Goal: Task Accomplishment & Management: Use online tool/utility

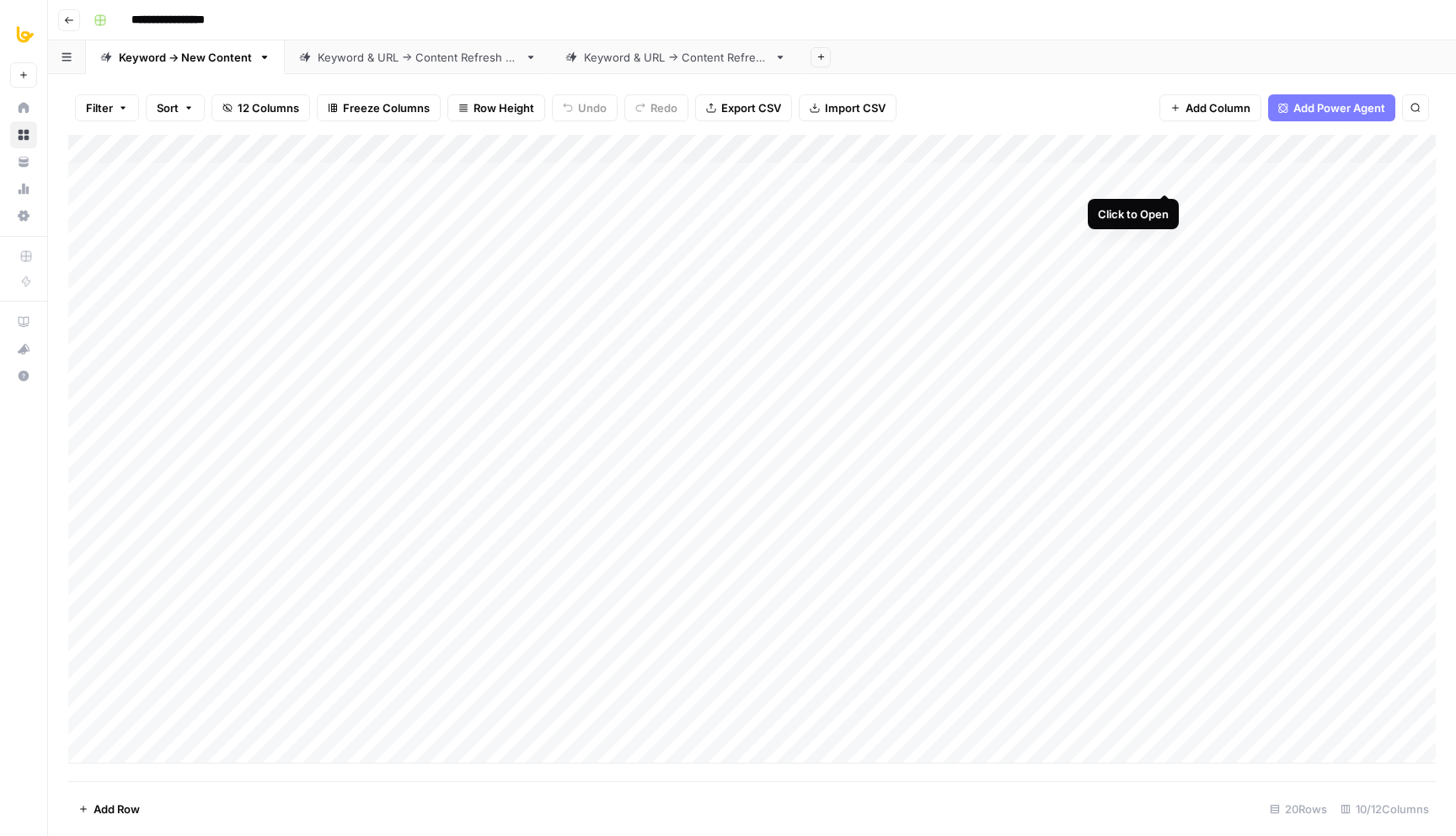
click at [1158, 177] on div "Add Column" at bounding box center [752, 449] width 1368 height 629
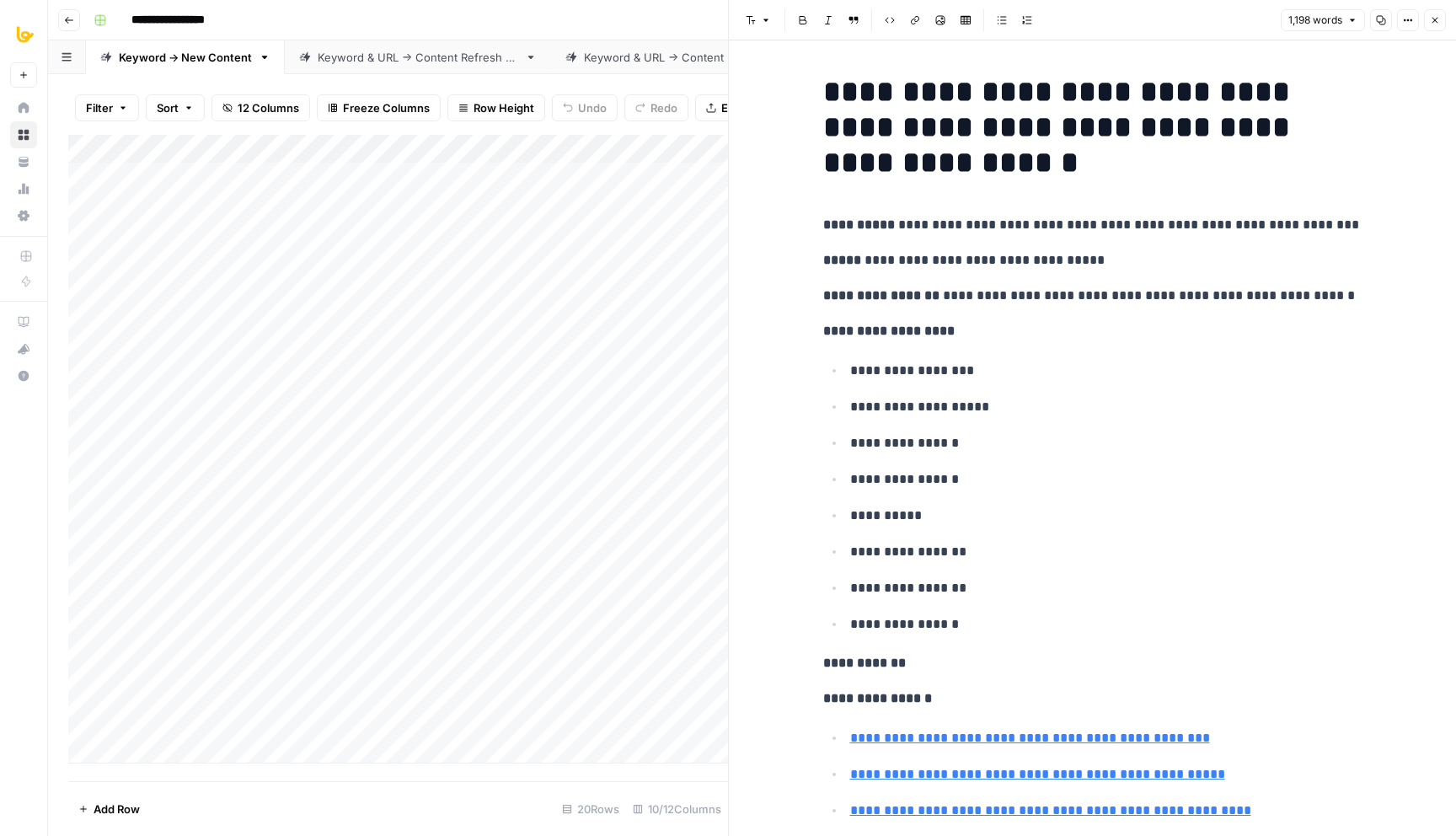
click at [1438, 20] on icon "button" at bounding box center [1435, 21] width 10 height 10
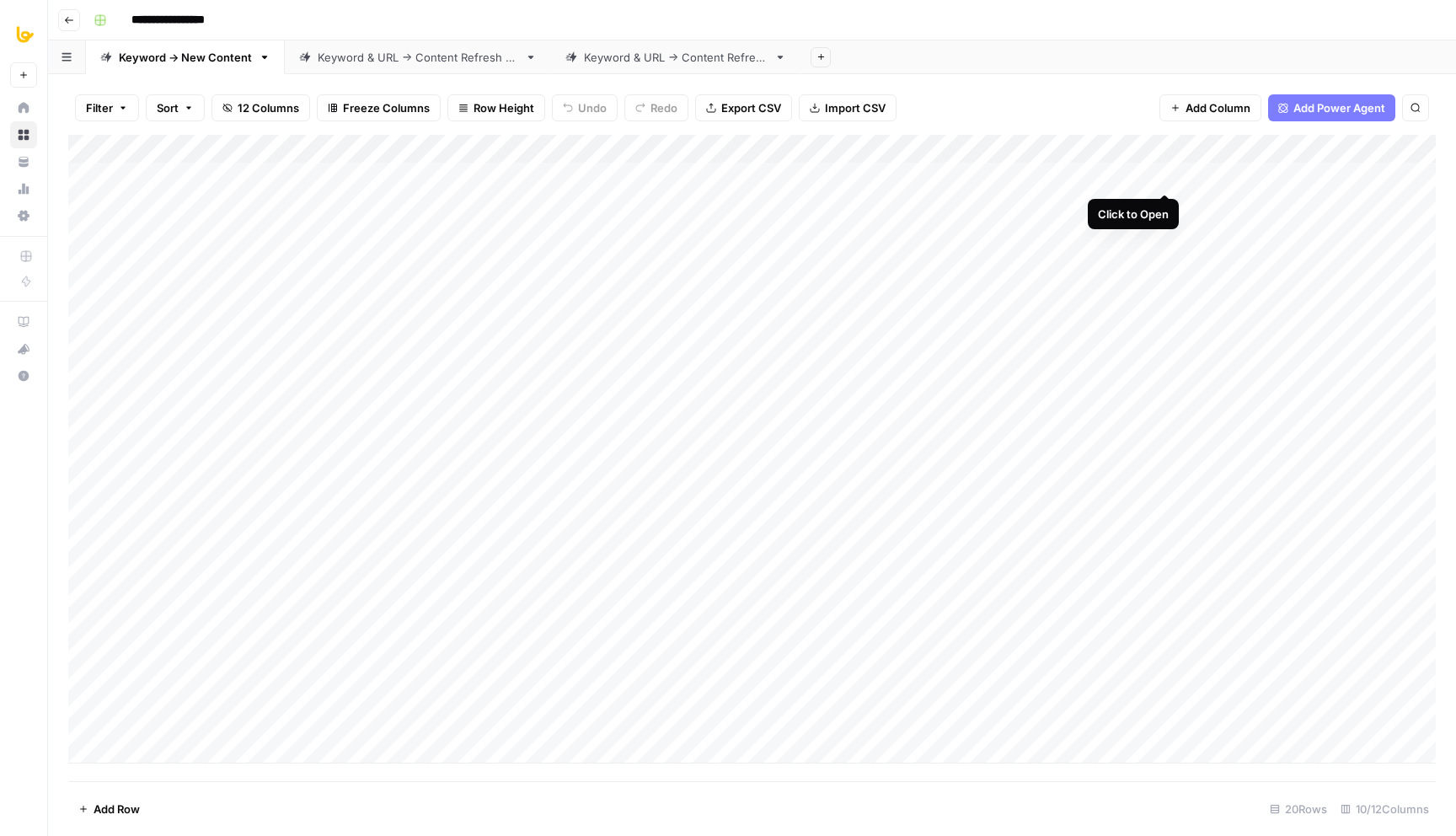
click at [1168, 174] on div "Add Column" at bounding box center [752, 449] width 1368 height 629
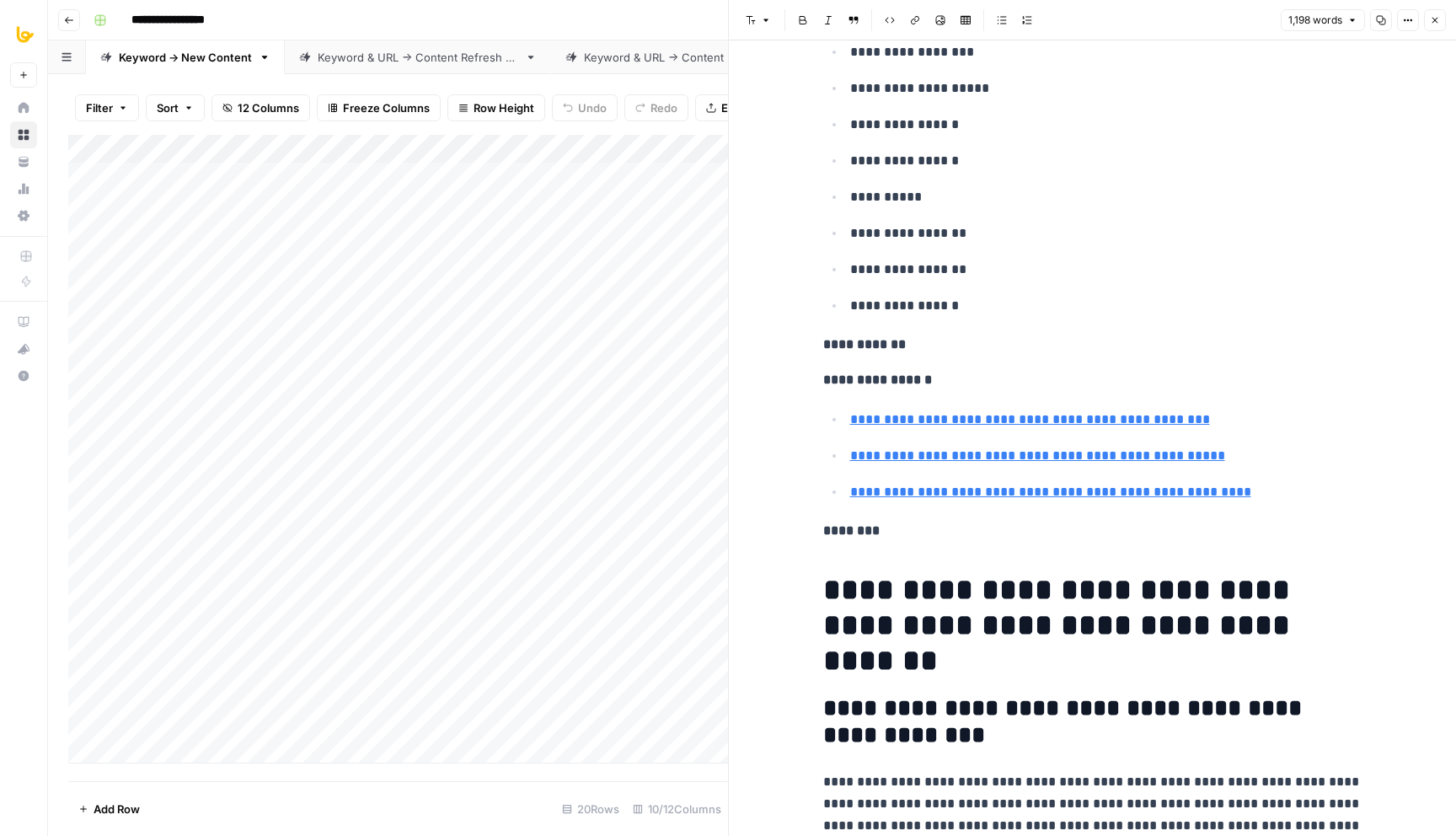
scroll to position [431, 0]
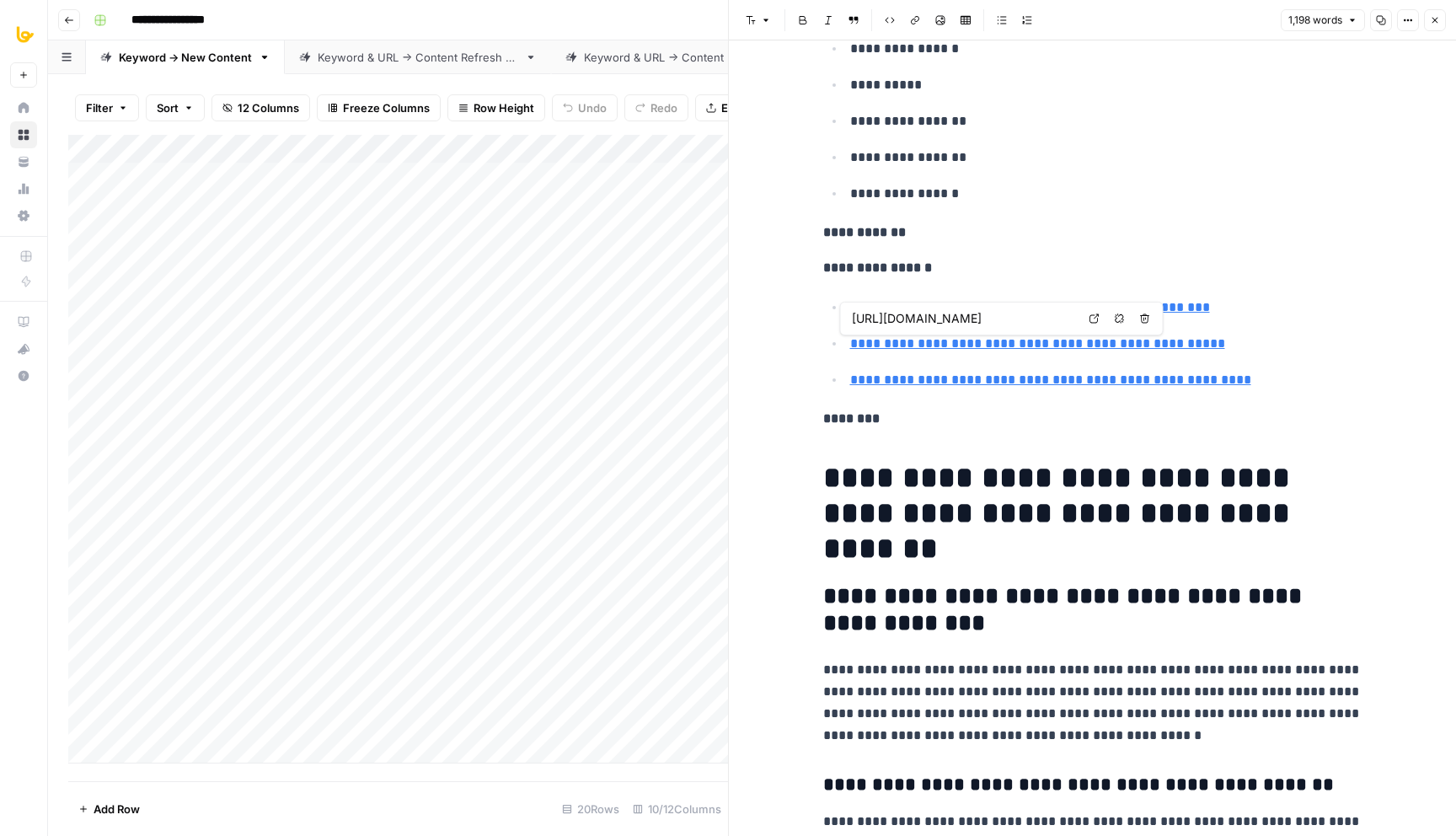
type input "https://skotwaldron.com/blog/unlocking-agency-leadership-through-intentionality…"
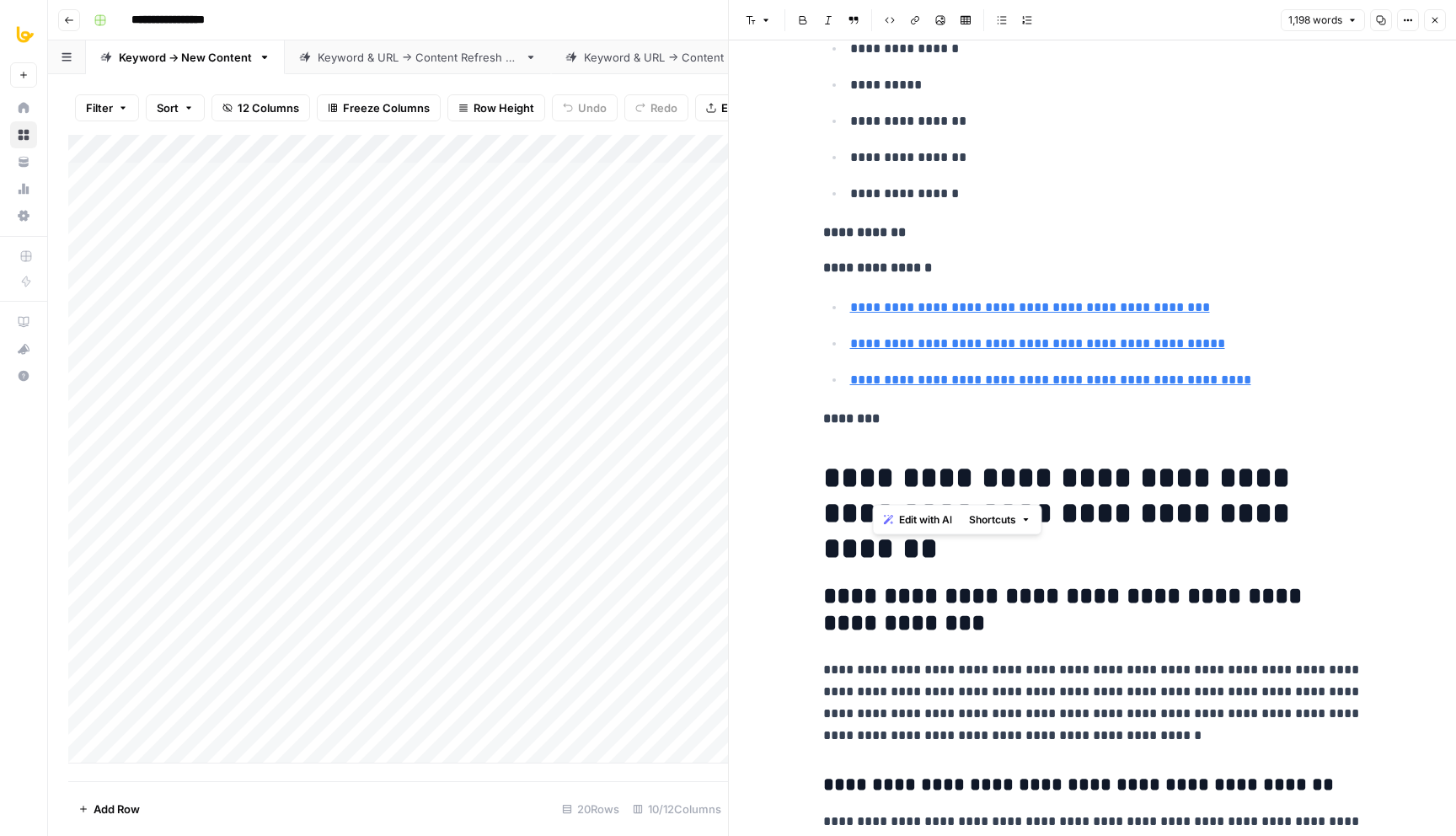
drag, startPoint x: 878, startPoint y: 477, endPoint x: 1100, endPoint y: 486, distance: 222.2
click at [1100, 486] on h1 "**********" at bounding box center [1092, 513] width 540 height 106
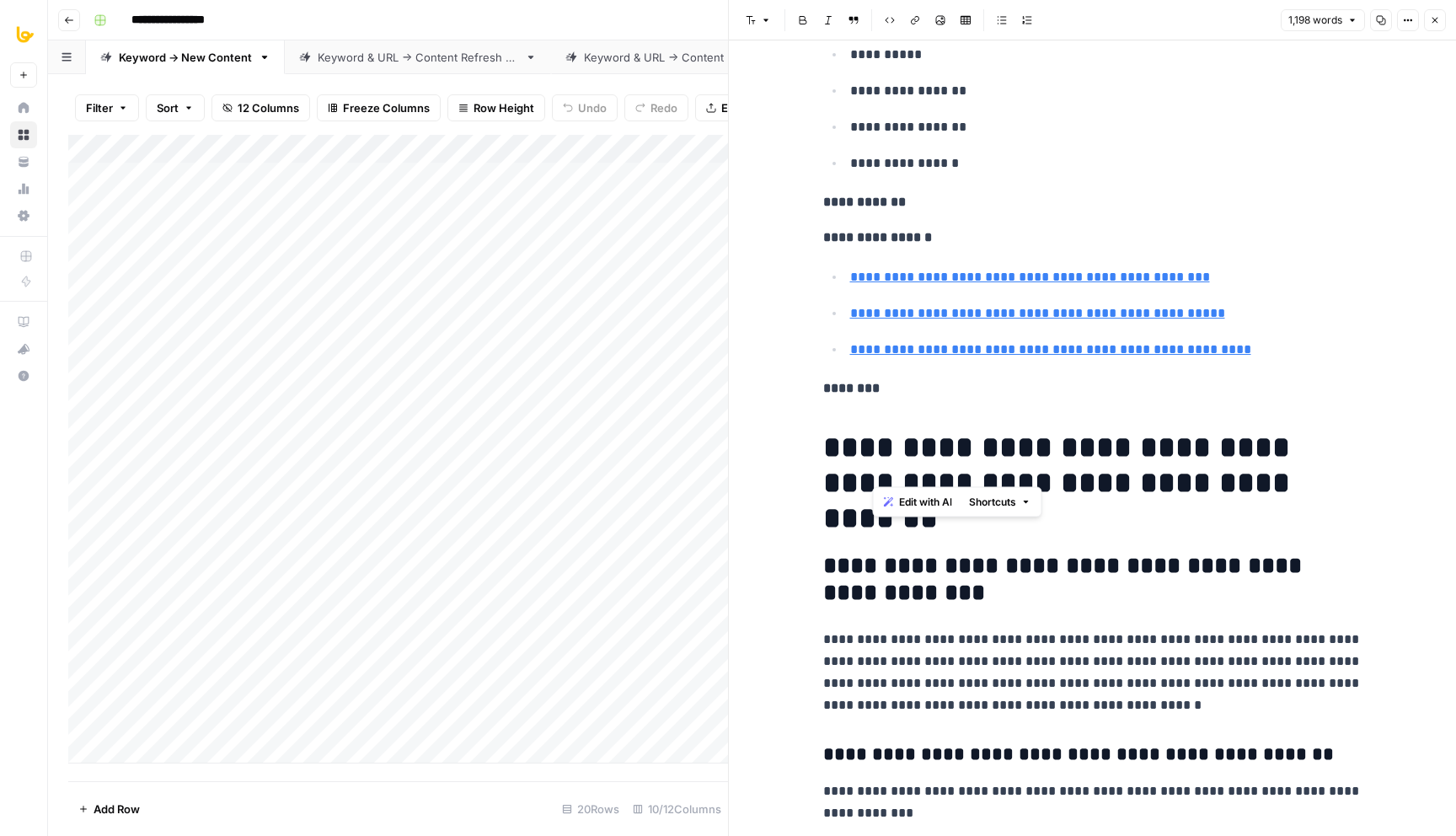
scroll to position [462, 0]
click at [1159, 472] on h1 "**********" at bounding box center [1092, 482] width 540 height 106
drag, startPoint x: 876, startPoint y: 445, endPoint x: 1102, endPoint y: 449, distance: 226.0
click at [1102, 449] on h1 "**********" at bounding box center [1092, 482] width 540 height 106
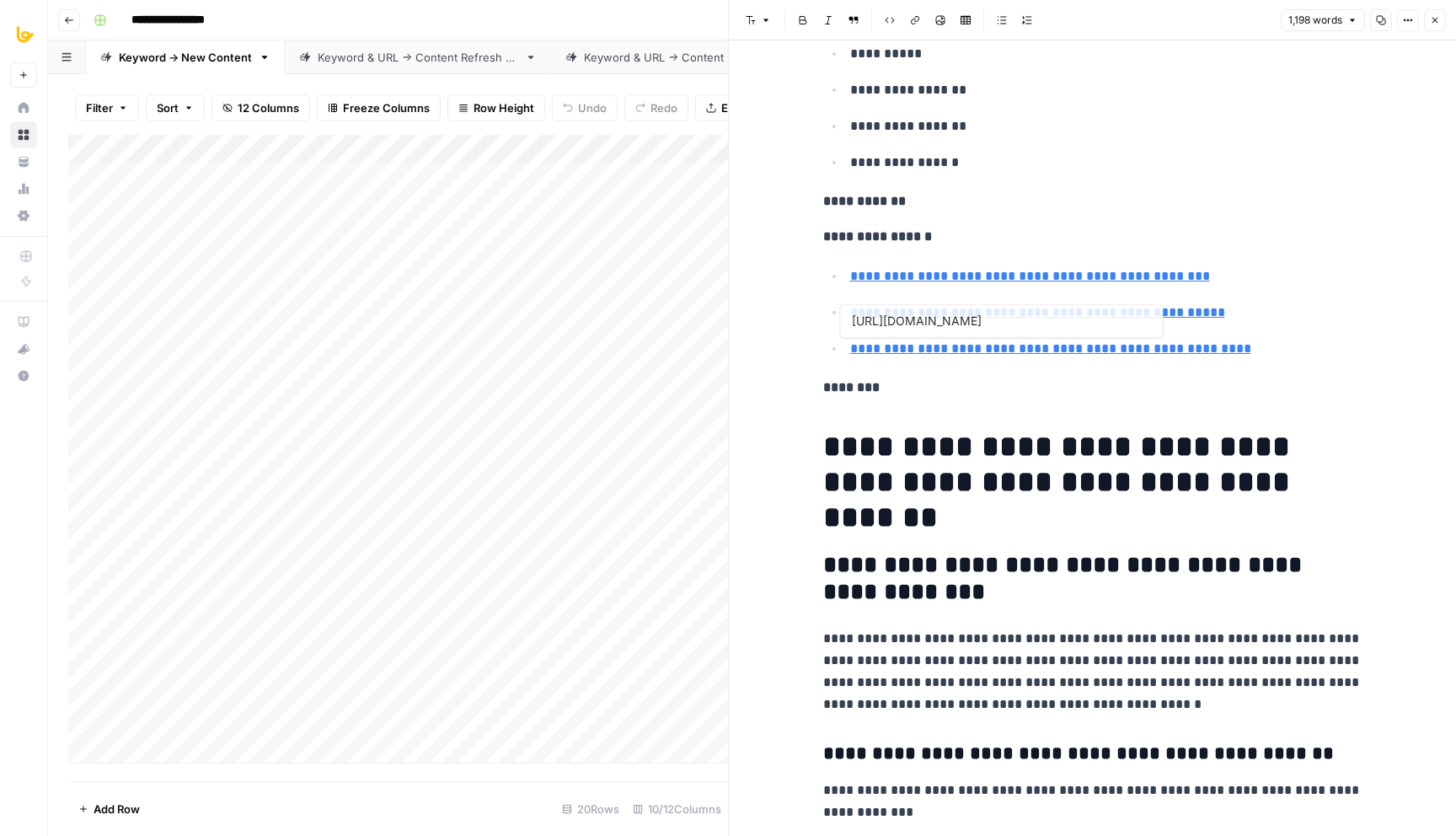
type input "https://arootah.com/coaching/executive-coaching/individual/"
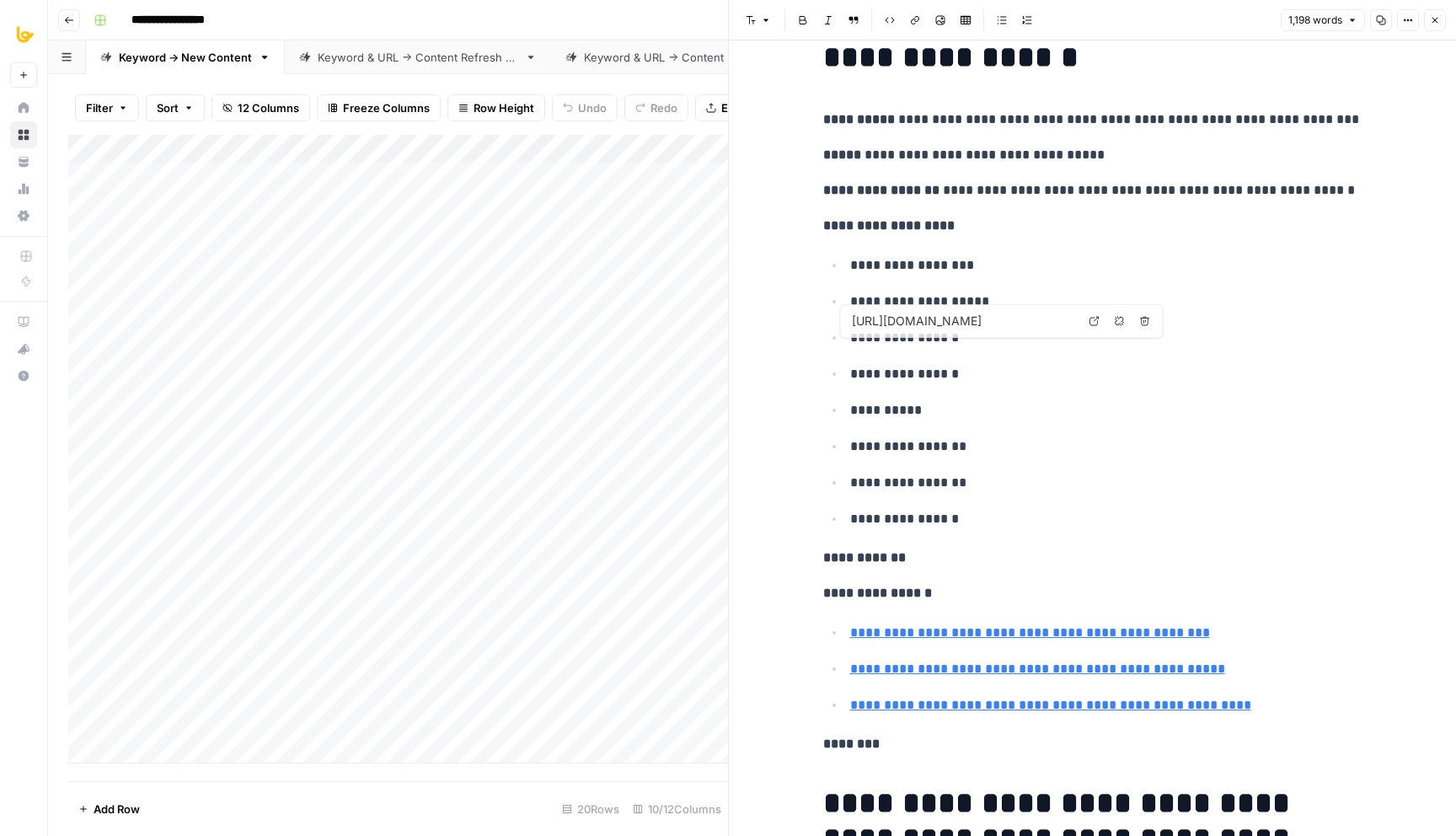
scroll to position [0, 0]
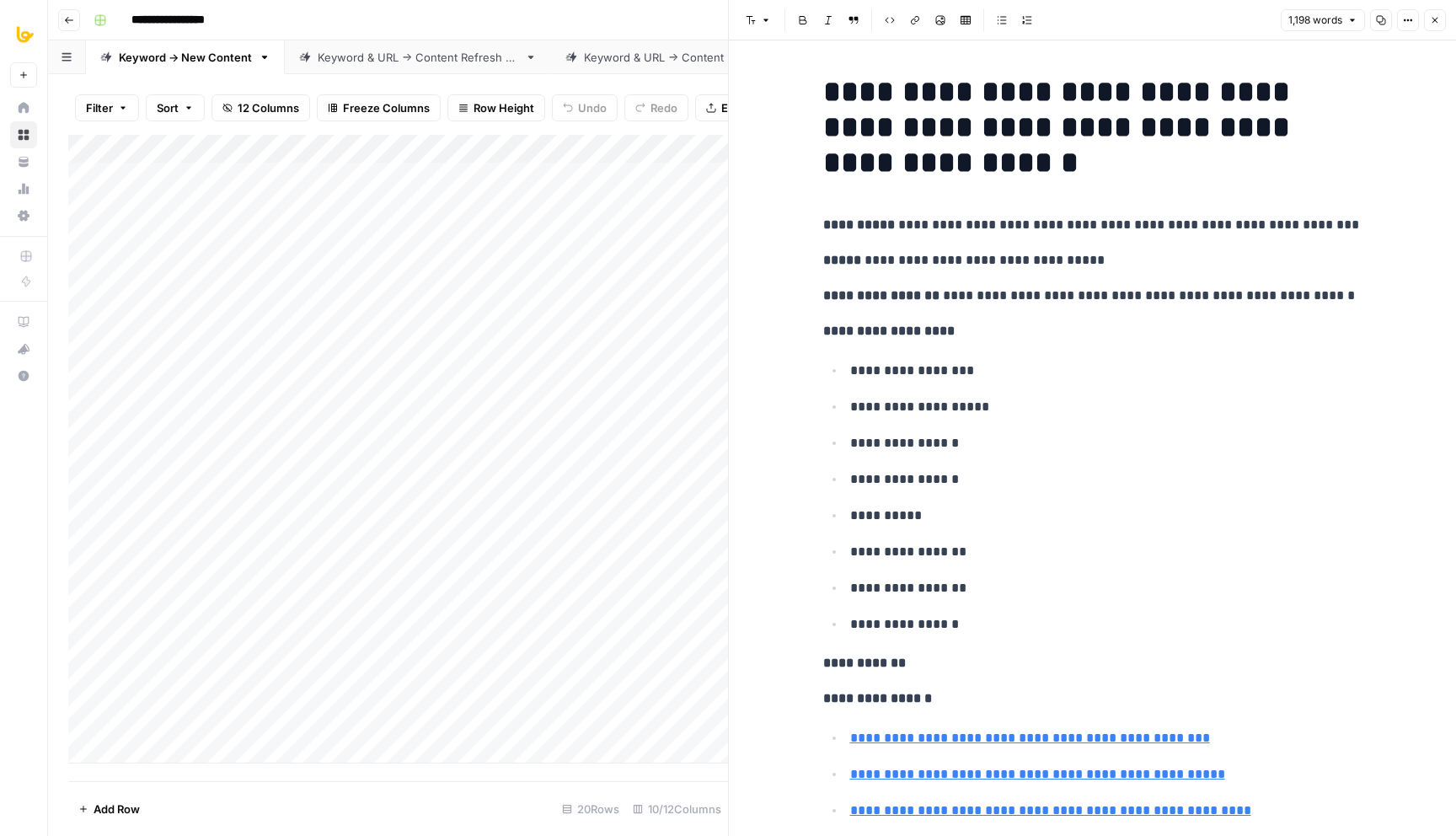
click at [691, 150] on div "Add Column" at bounding box center [398, 449] width 660 height 629
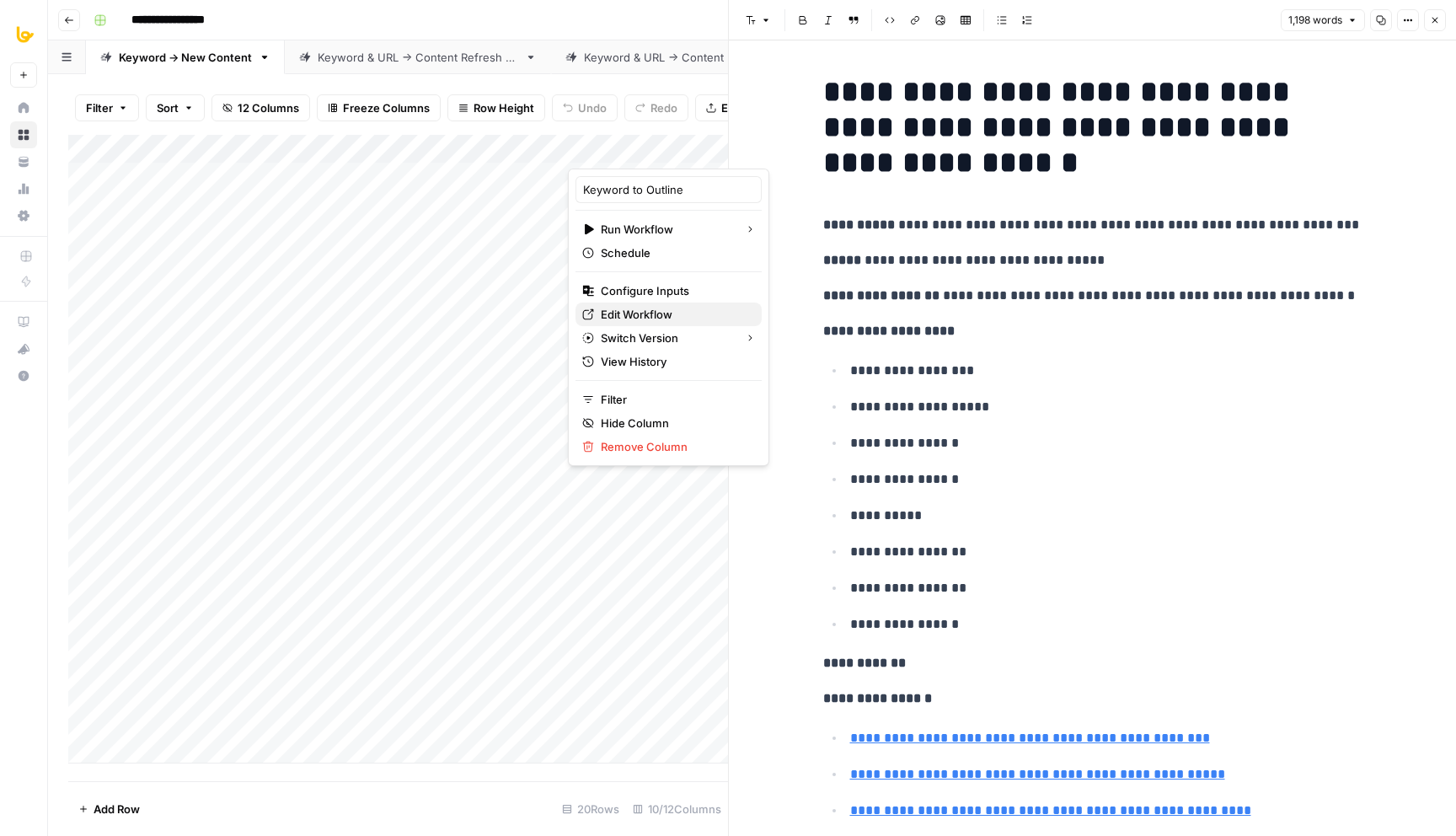
click at [659, 320] on span "Edit Workflow" at bounding box center [674, 314] width 148 height 17
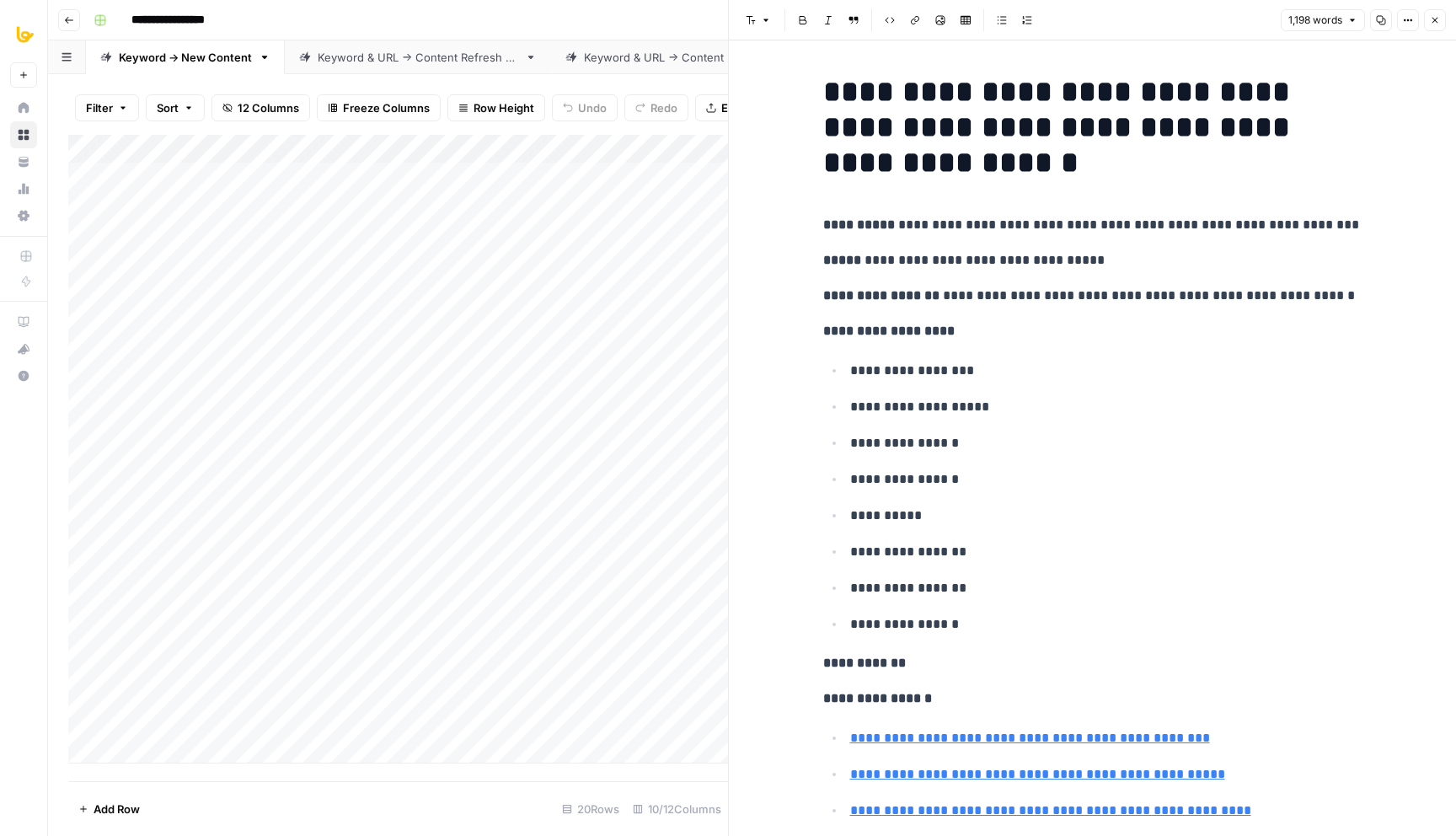
click at [1114, 148] on h1 "**********" at bounding box center [1092, 127] width 540 height 106
click at [952, 232] on p "**********" at bounding box center [1092, 225] width 540 height 22
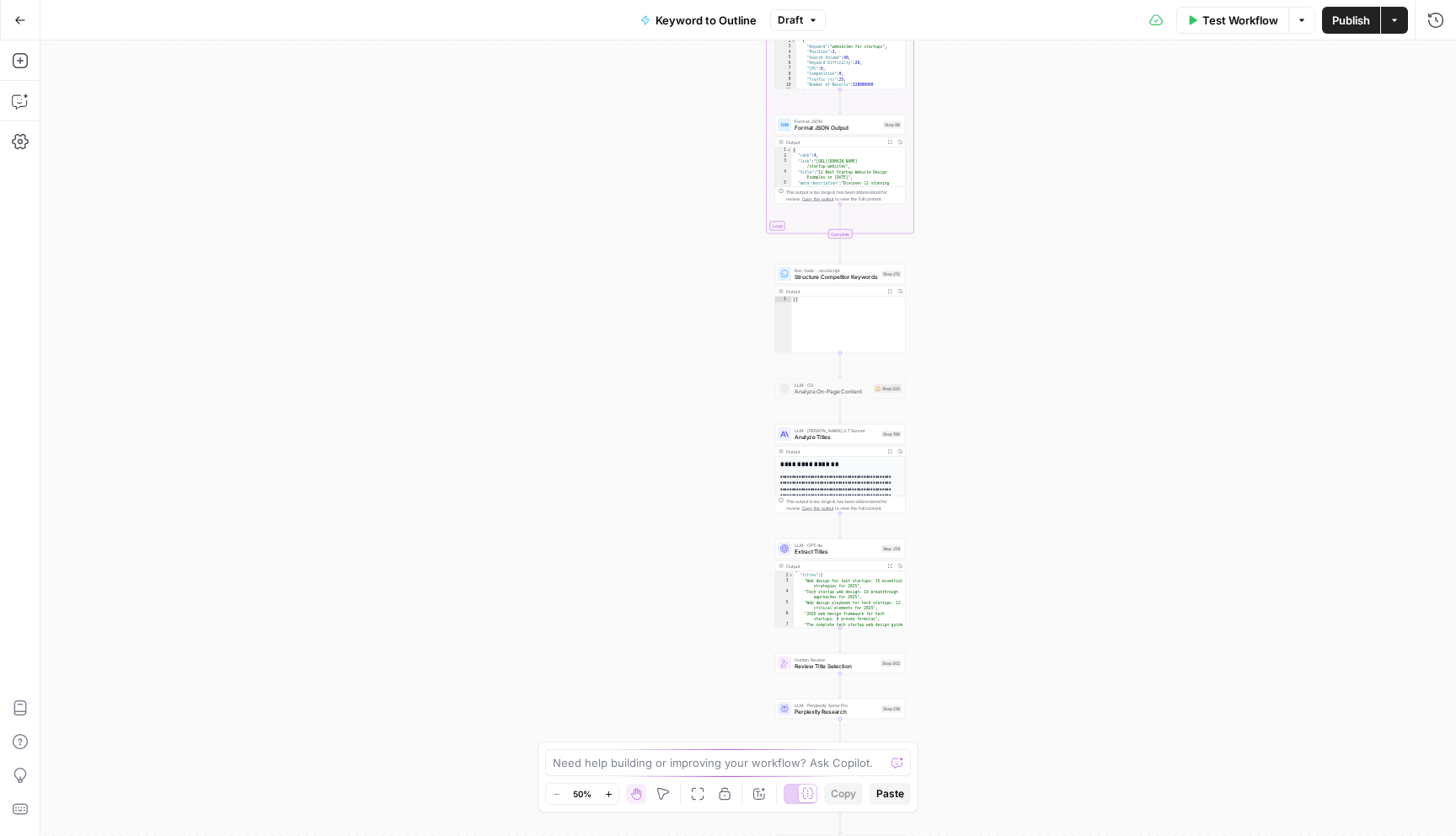
scroll to position [8, 0]
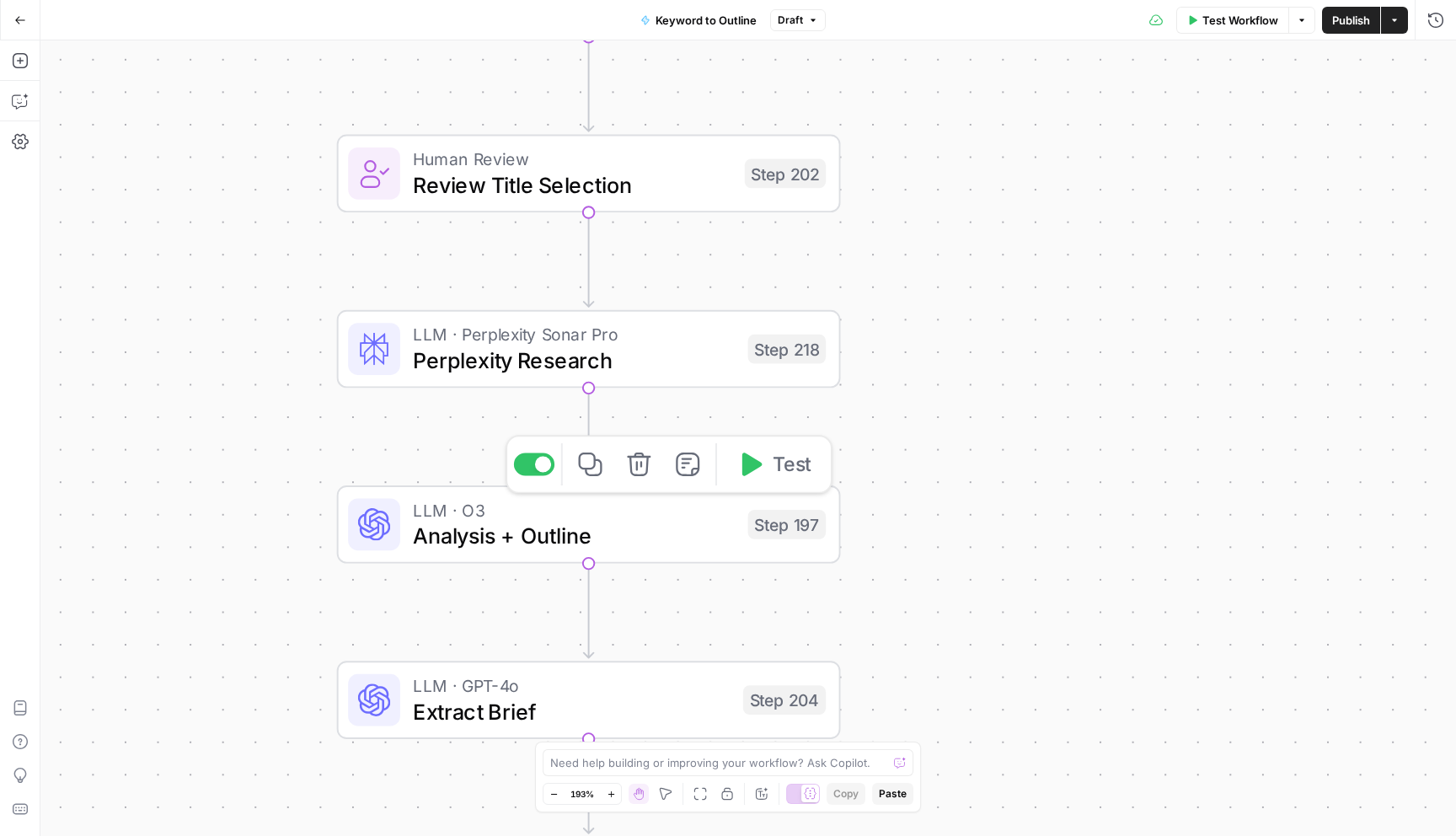
click at [659, 548] on span "Analysis + Outline" at bounding box center [573, 536] width 322 height 33
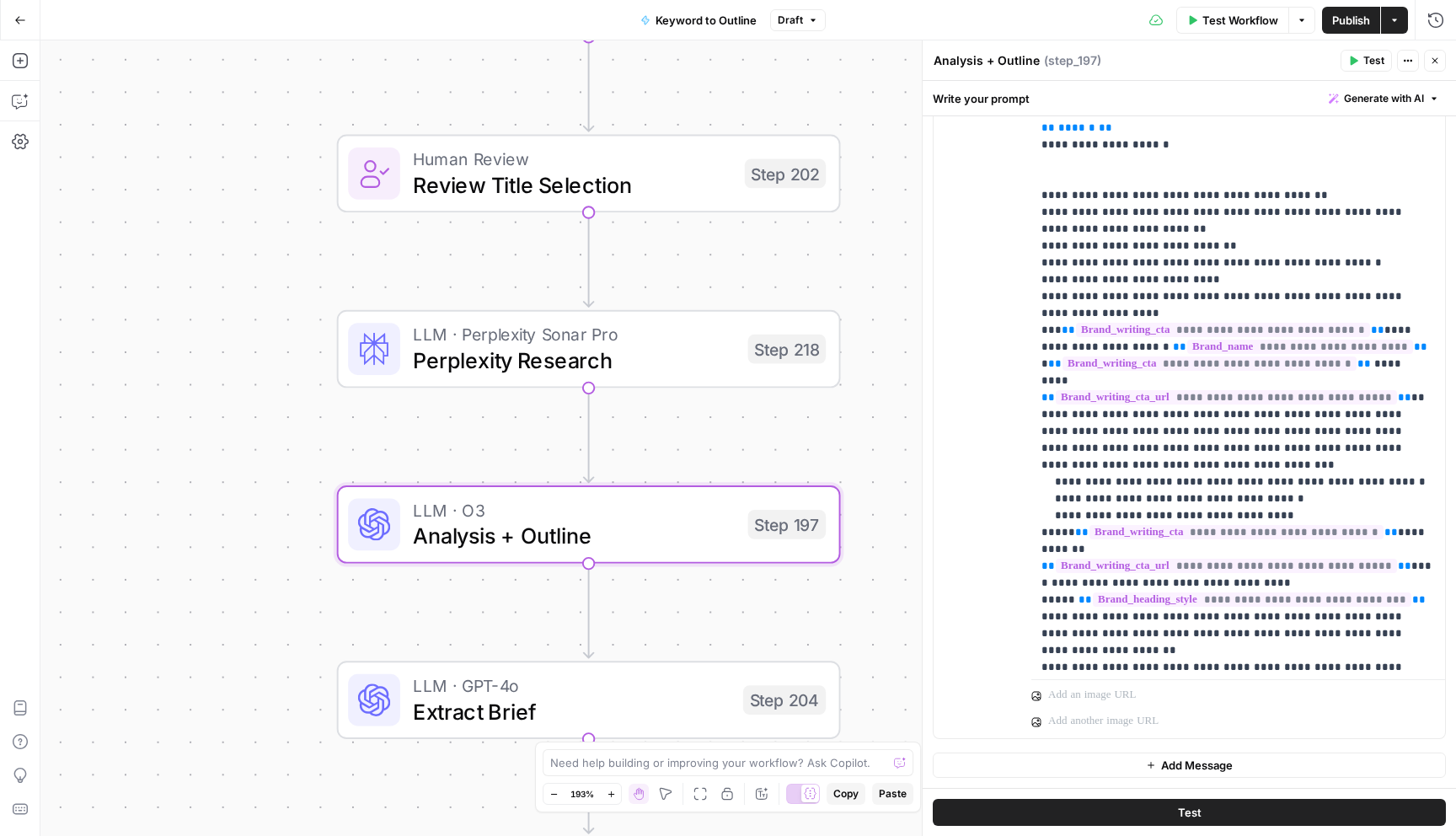
scroll to position [4131, 0]
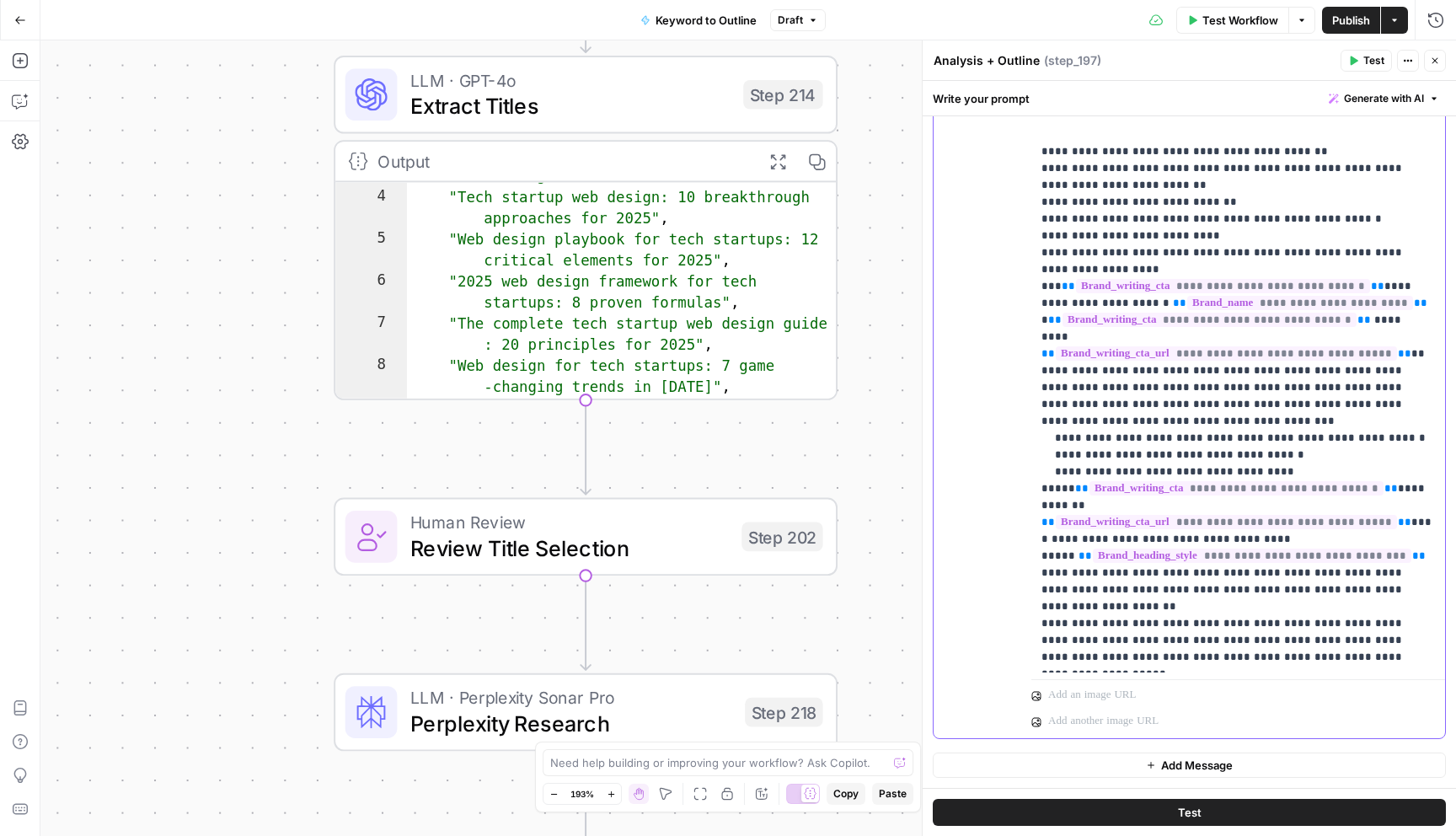
scroll to position [41, 0]
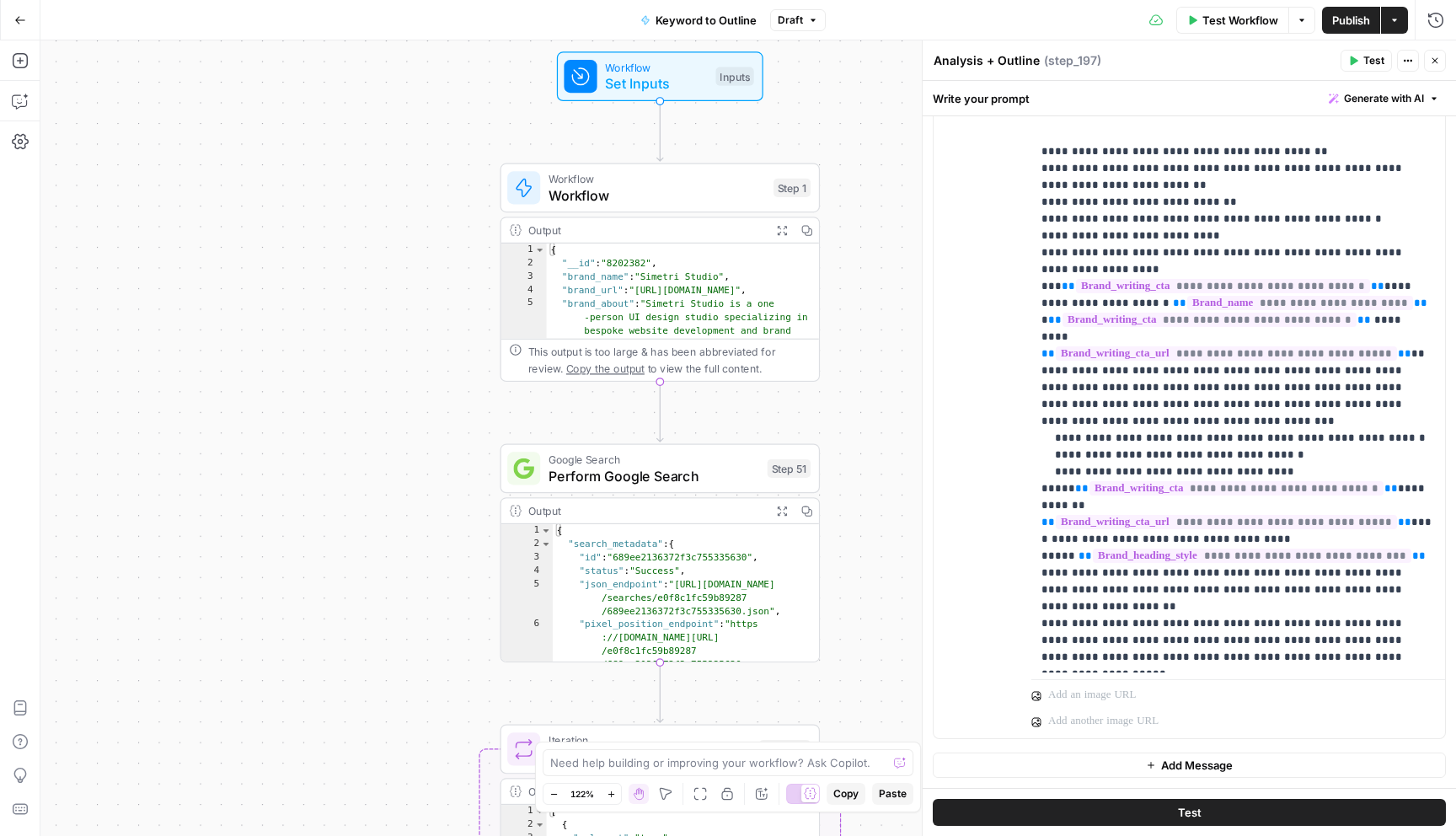
click at [728, 263] on div "{ "__id" : "8202382" , "brand_name" : "Simetri Studio" , "brand_url" : "https:/…" at bounding box center [683, 413] width 273 height 339
click at [701, 315] on div "{ "__id" : "8202382" , "brand_name" : "Simetri Studio" , "brand_url" : "https:/…" at bounding box center [683, 413] width 273 height 339
type textarea "**********"
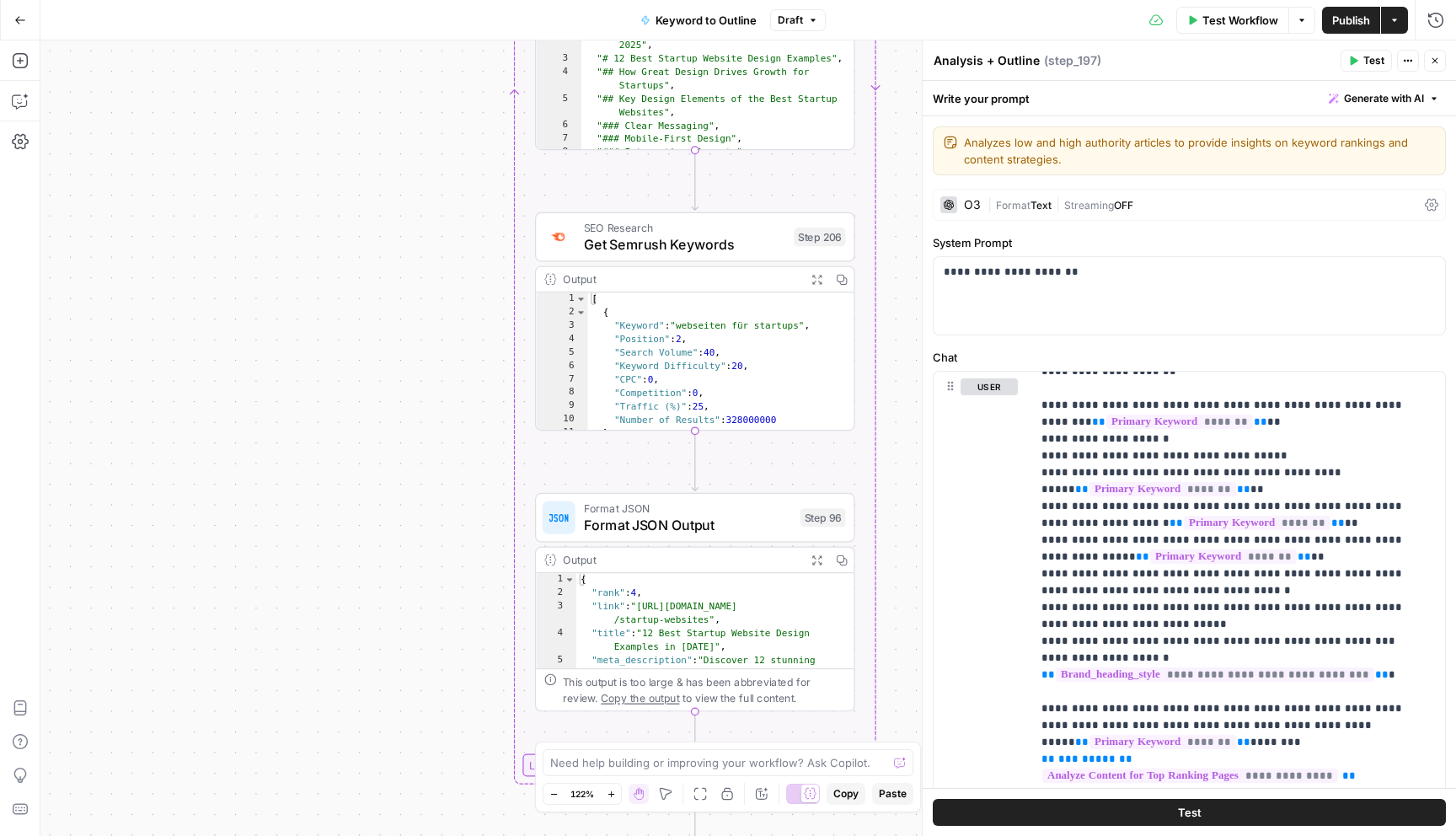
scroll to position [919, 0]
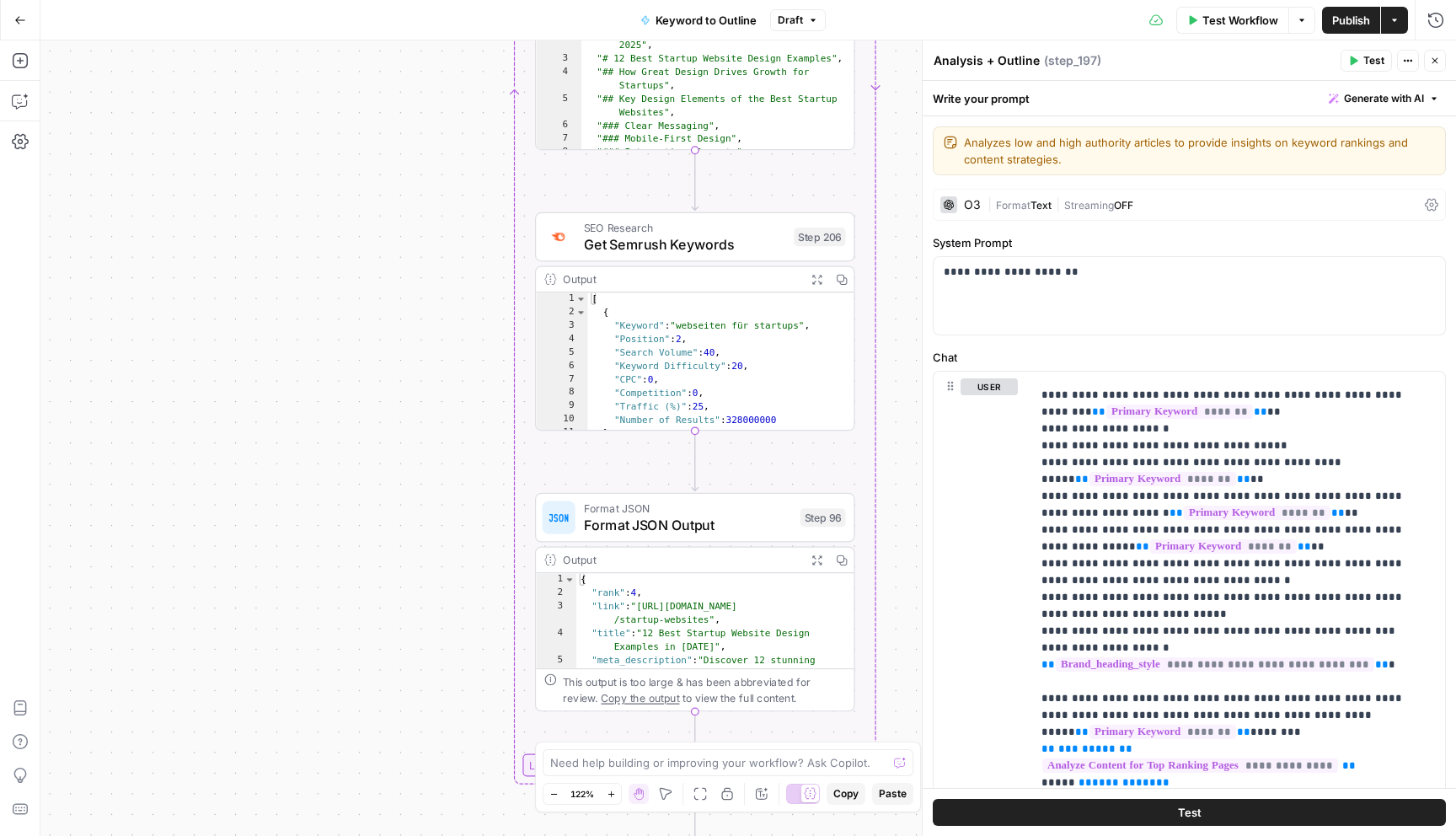
click at [447, 318] on div "**********" at bounding box center [749, 438] width 1416 height 795
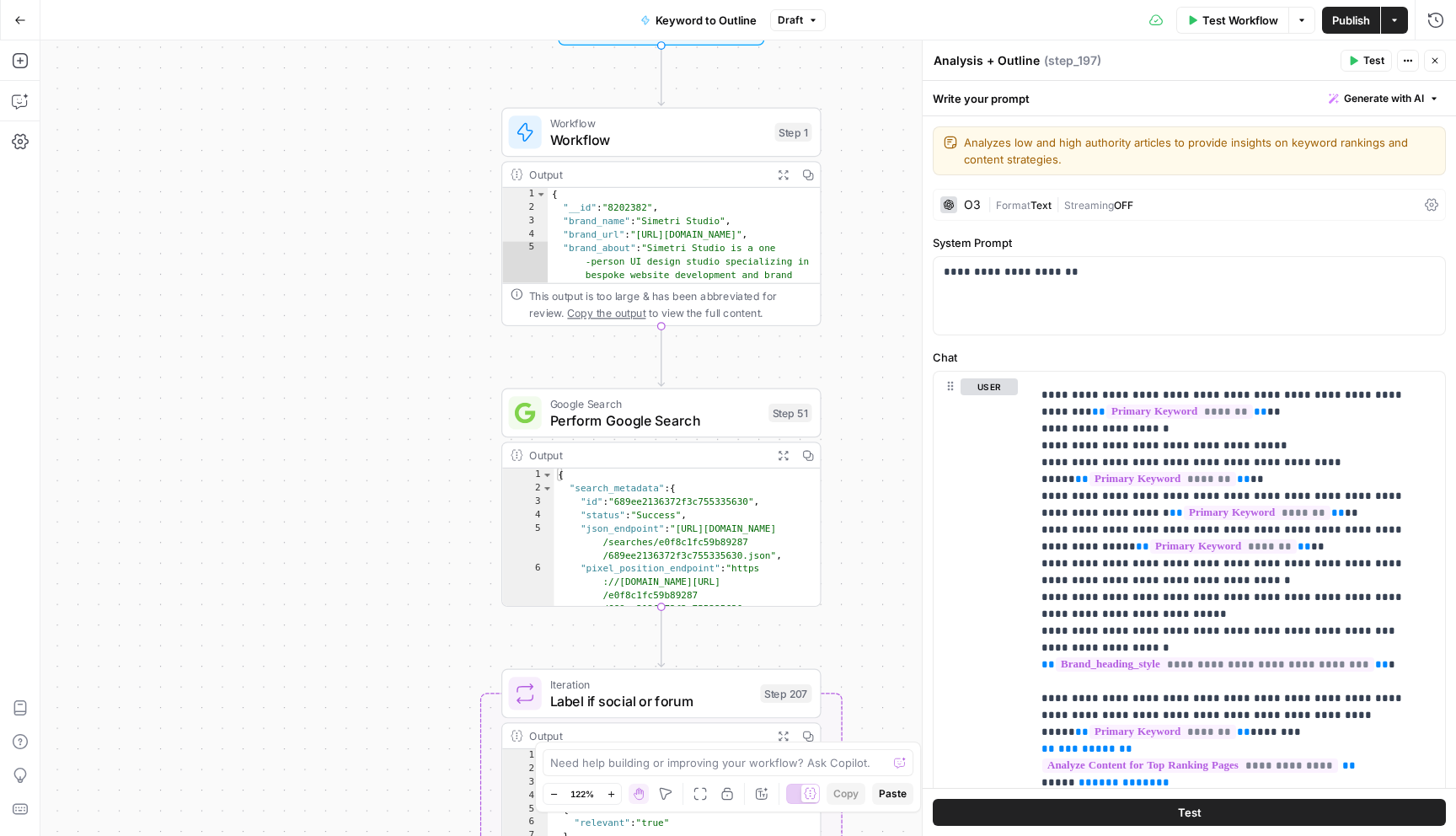
click at [663, 136] on span "Workflow" at bounding box center [658, 138] width 217 height 20
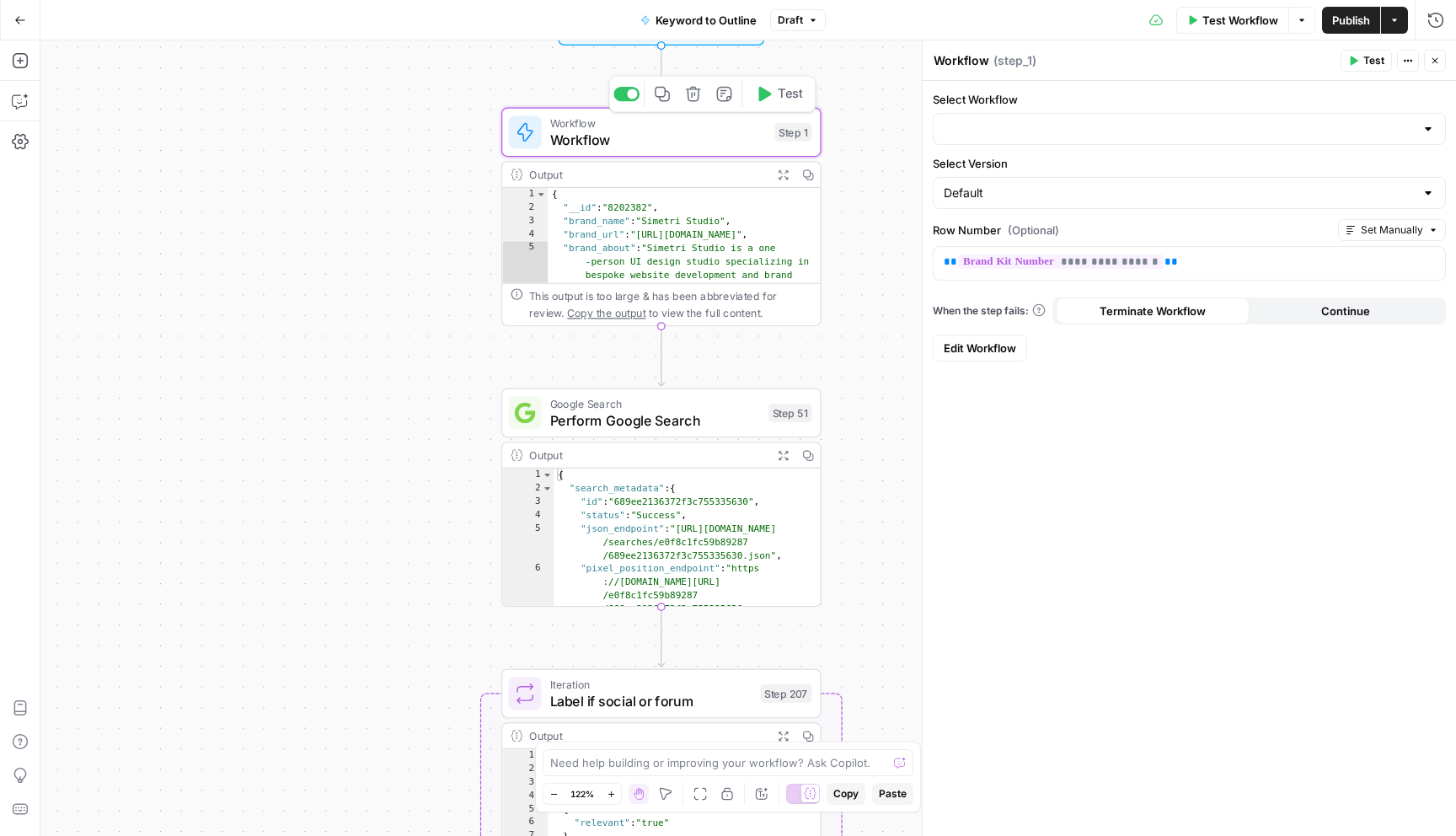
type input "Brand Kit"
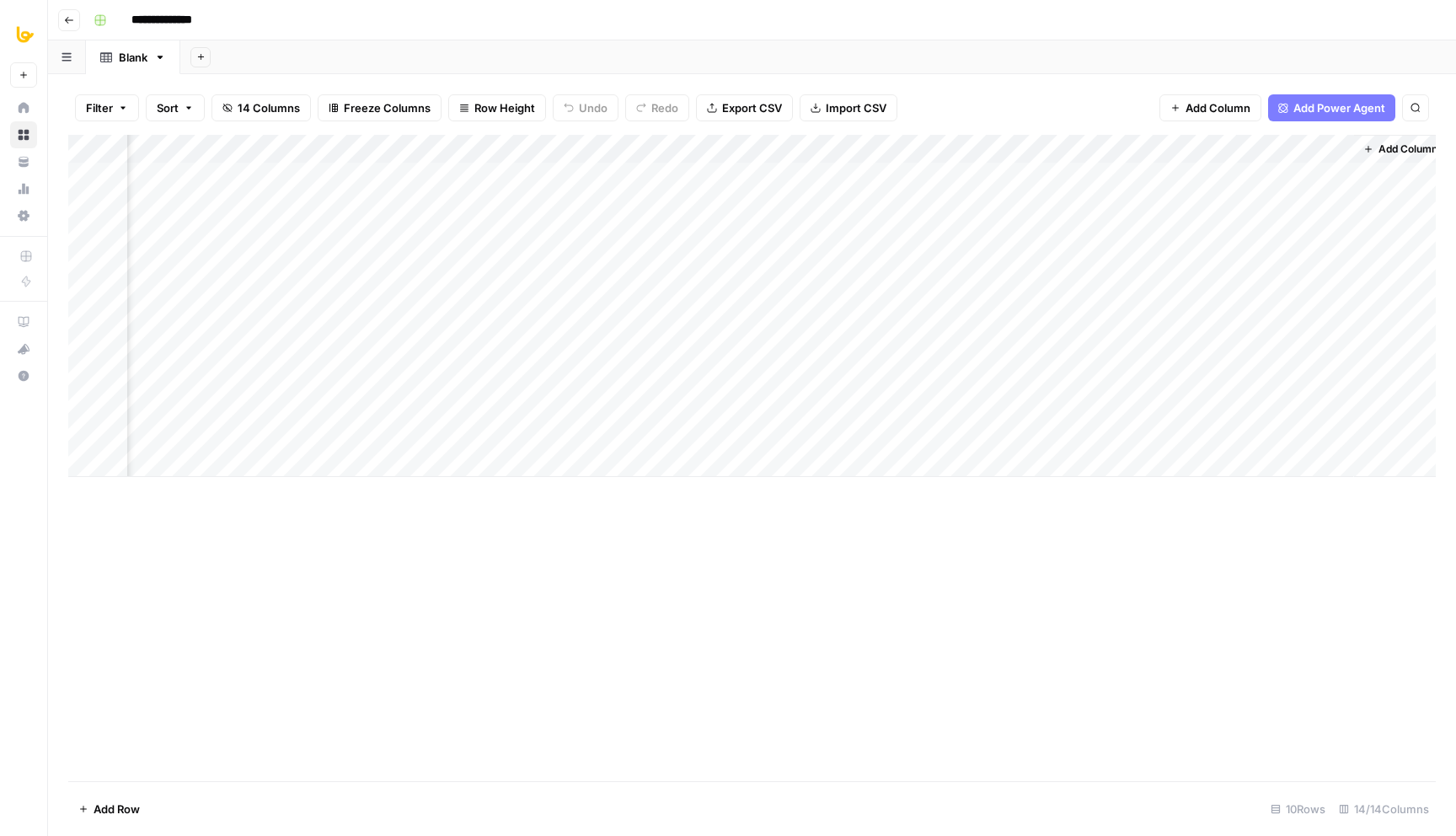
scroll to position [0, 1151]
click at [763, 558] on div "Add Column" at bounding box center [752, 458] width 1368 height 647
click at [185, 181] on div "Add Column" at bounding box center [752, 306] width 1368 height 342
click at [193, 151] on div "Add Column" at bounding box center [752, 306] width 1368 height 342
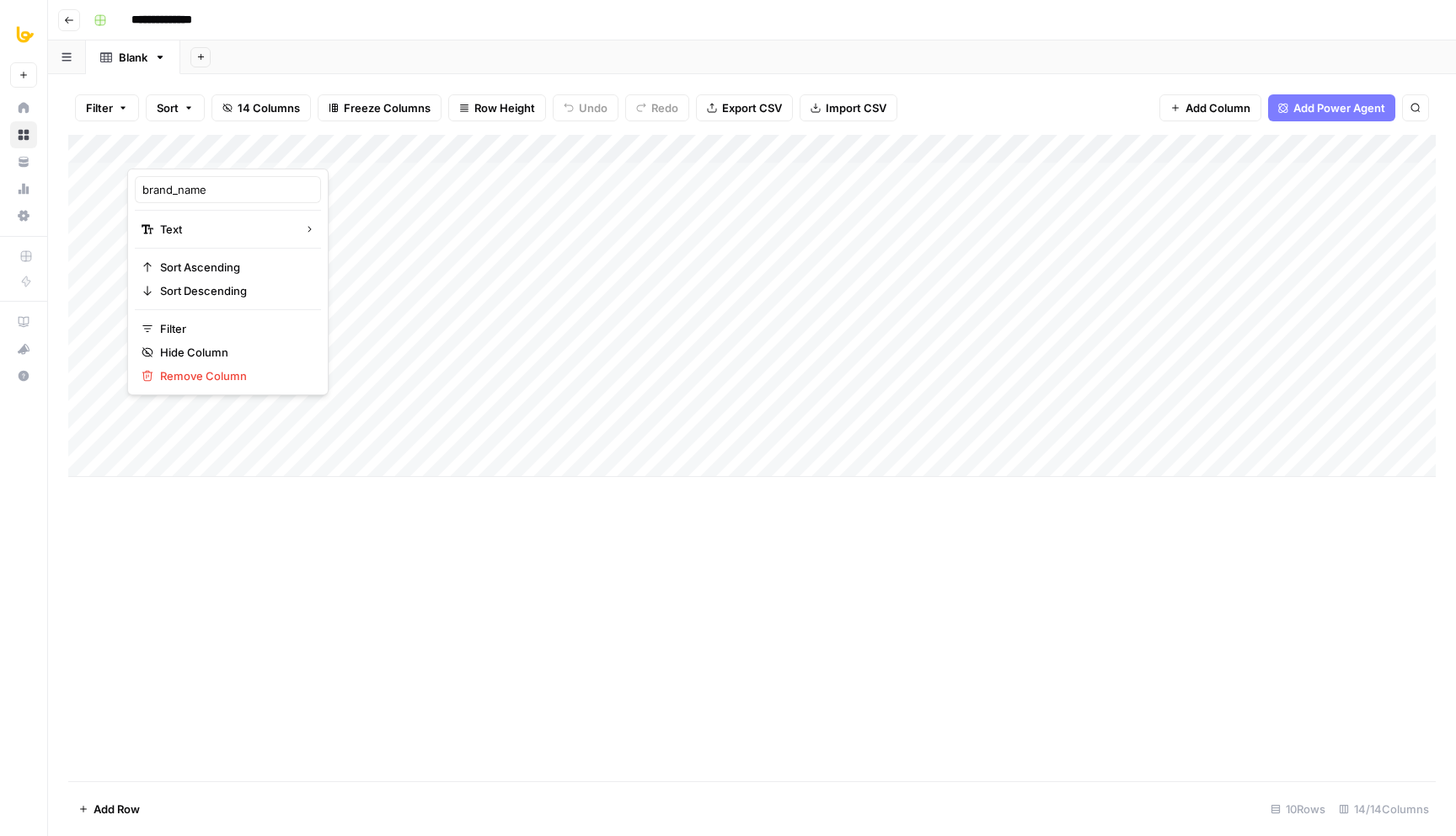
click at [295, 642] on div "Add Column" at bounding box center [752, 458] width 1368 height 647
click at [342, 179] on div "Add Column" at bounding box center [752, 306] width 1368 height 342
click at [472, 179] on div "Add Column" at bounding box center [752, 306] width 1368 height 342
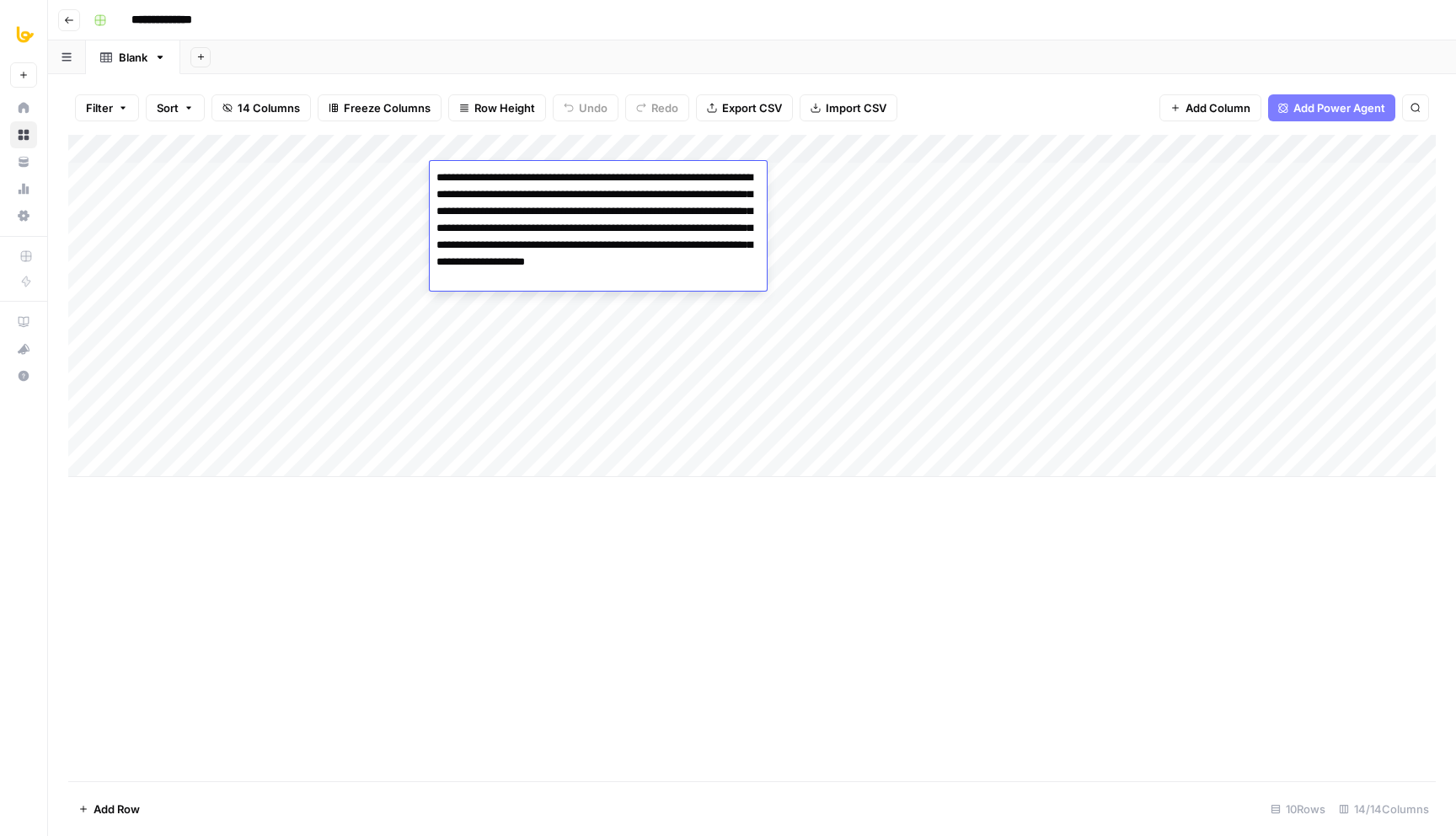
click at [503, 636] on div "Add Column" at bounding box center [752, 458] width 1368 height 647
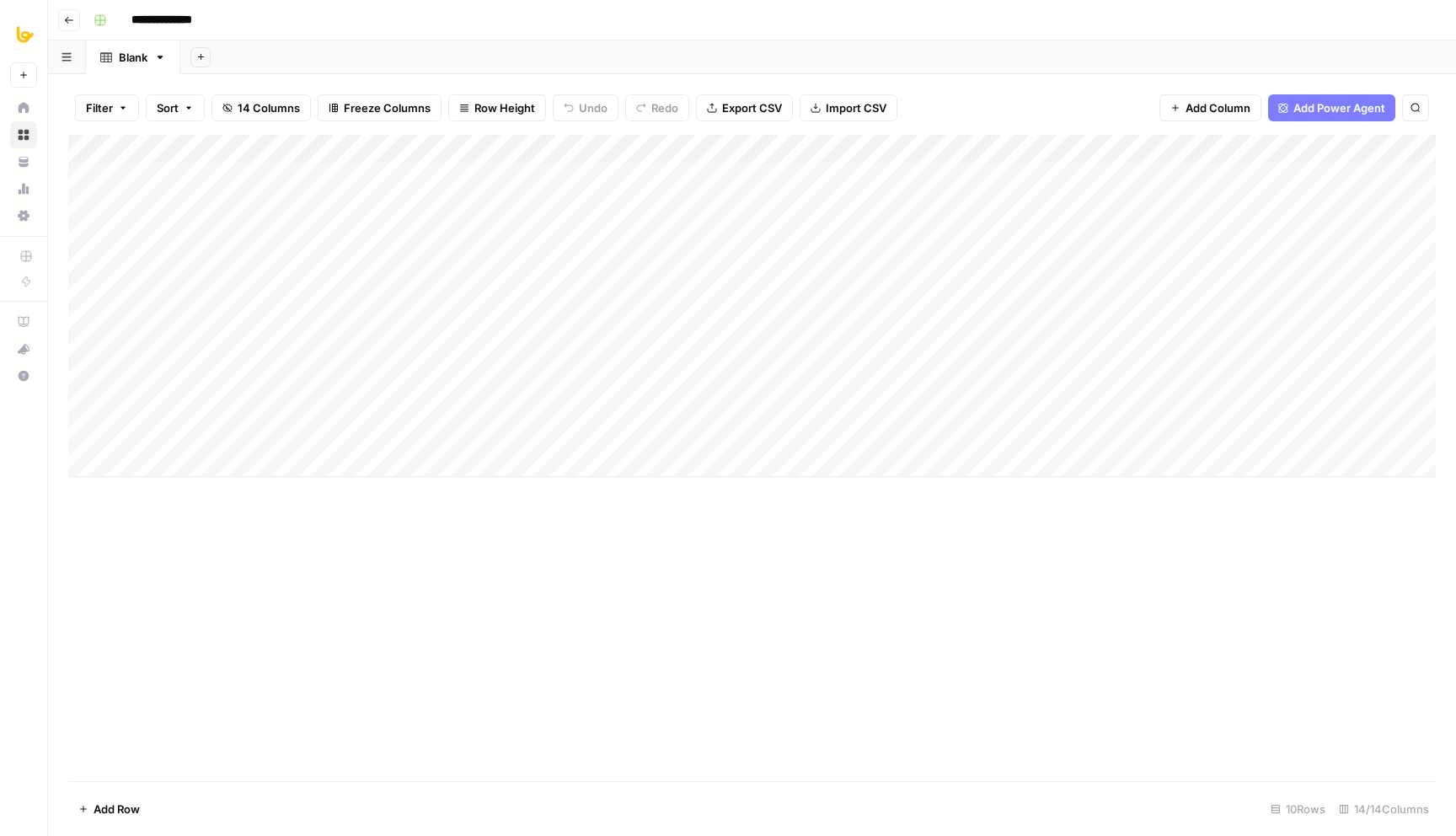
click at [533, 629] on div "Add Column" at bounding box center [752, 458] width 1368 height 647
click at [592, 79] on div "Filter Sort 14 Columns Freeze Columns Row Height Undo Redo Export CSV Import CS…" at bounding box center [752, 455] width 1409 height 762
click at [521, 181] on div "Add Column" at bounding box center [752, 306] width 1368 height 342
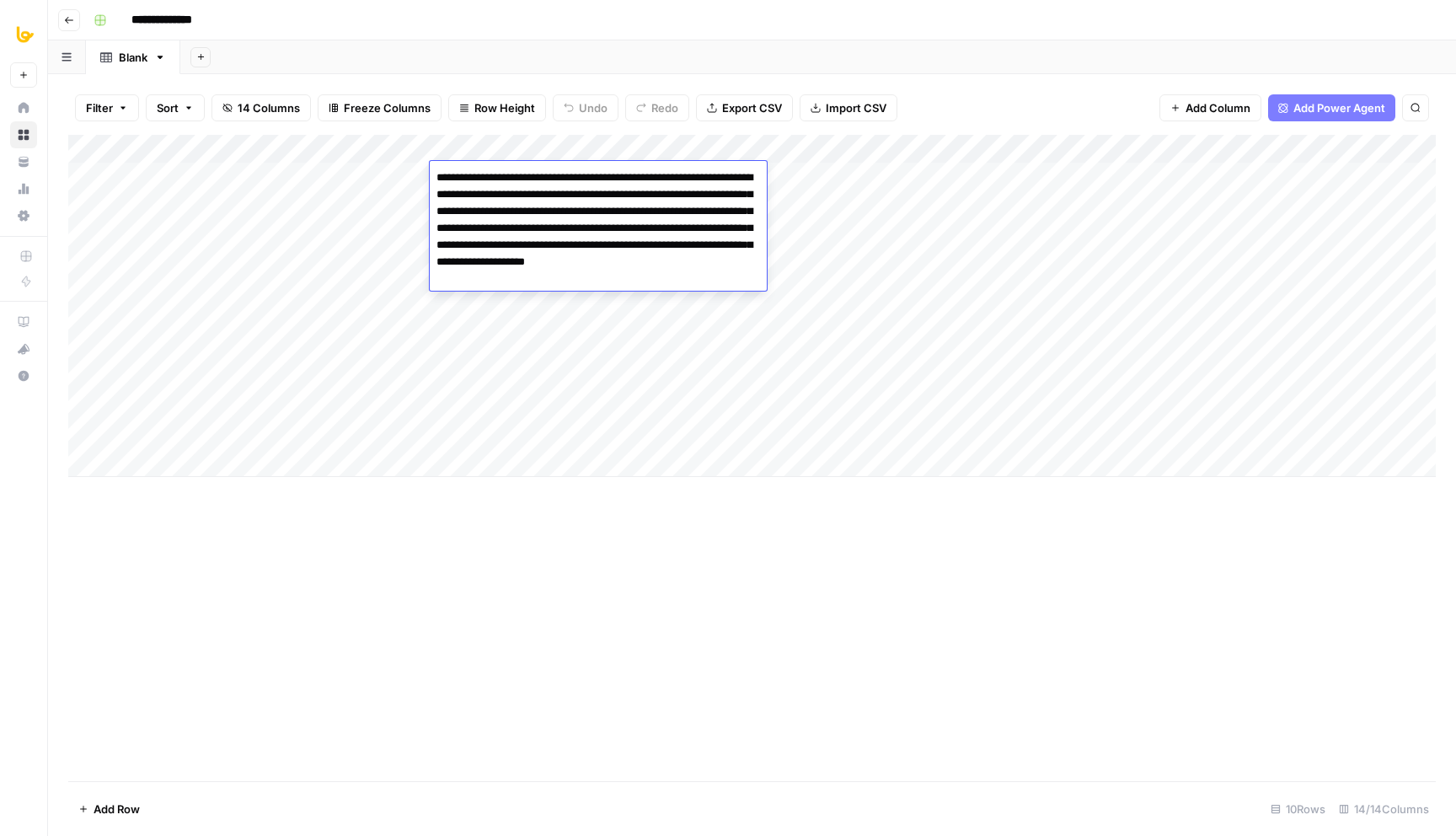
click at [521, 181] on textarea "**********" at bounding box center [598, 228] width 337 height 124
click at [442, 630] on div "Add Column" at bounding box center [752, 458] width 1368 height 647
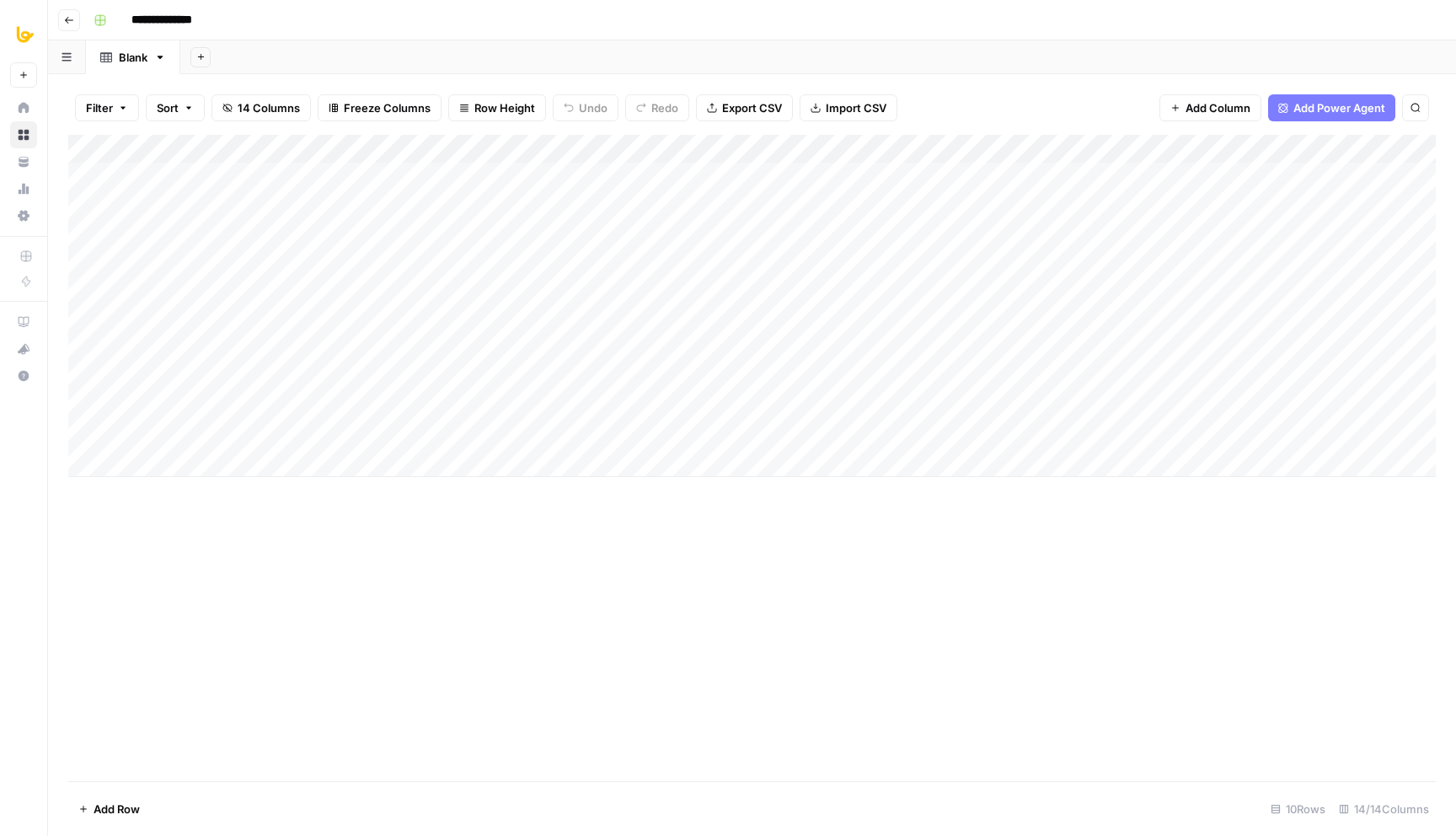
click at [479, 173] on div "Add Column" at bounding box center [752, 306] width 1368 height 342
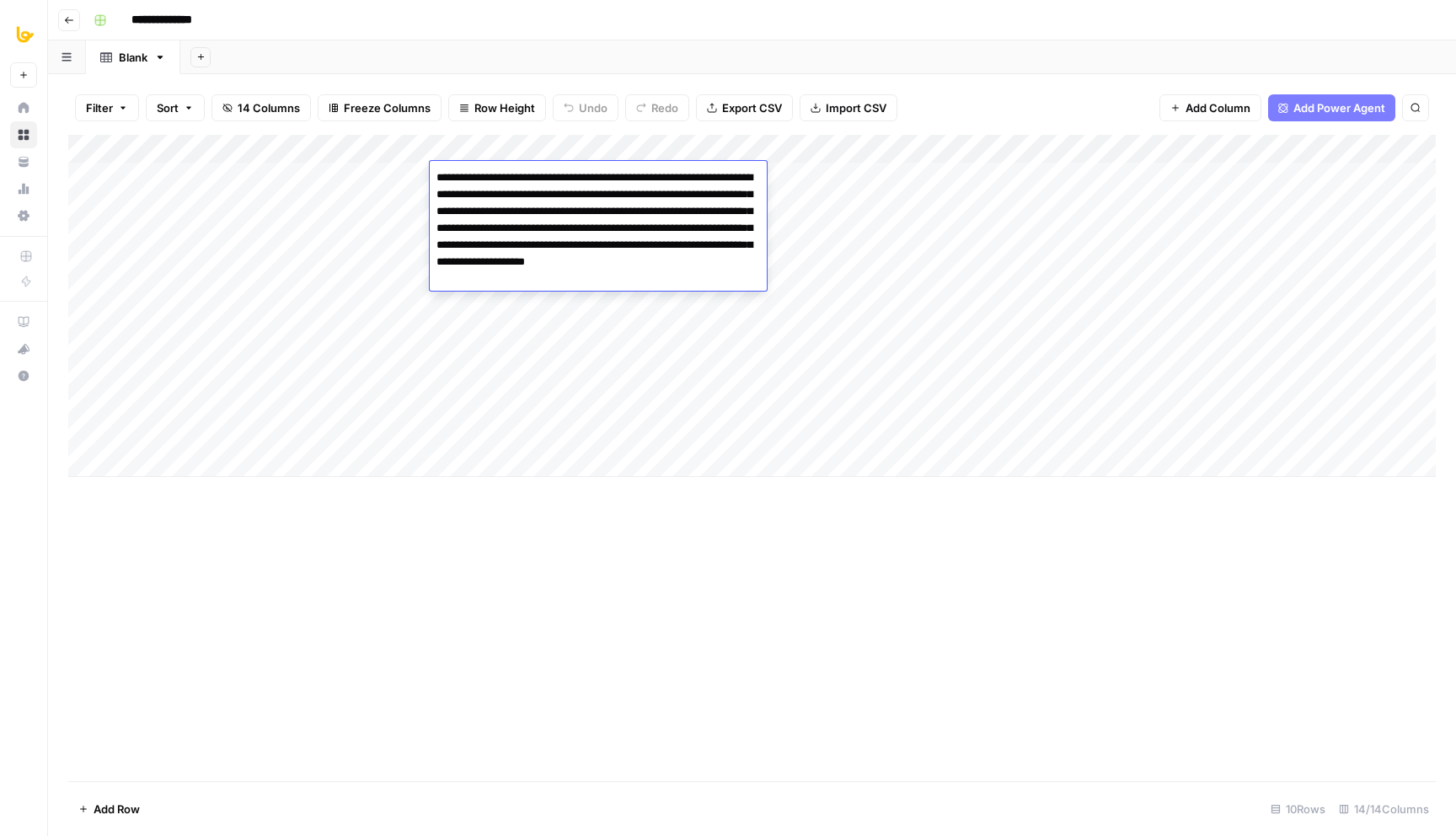
click at [479, 173] on textarea "**********" at bounding box center [598, 228] width 337 height 124
click at [524, 662] on div "Add Column" at bounding box center [752, 458] width 1368 height 647
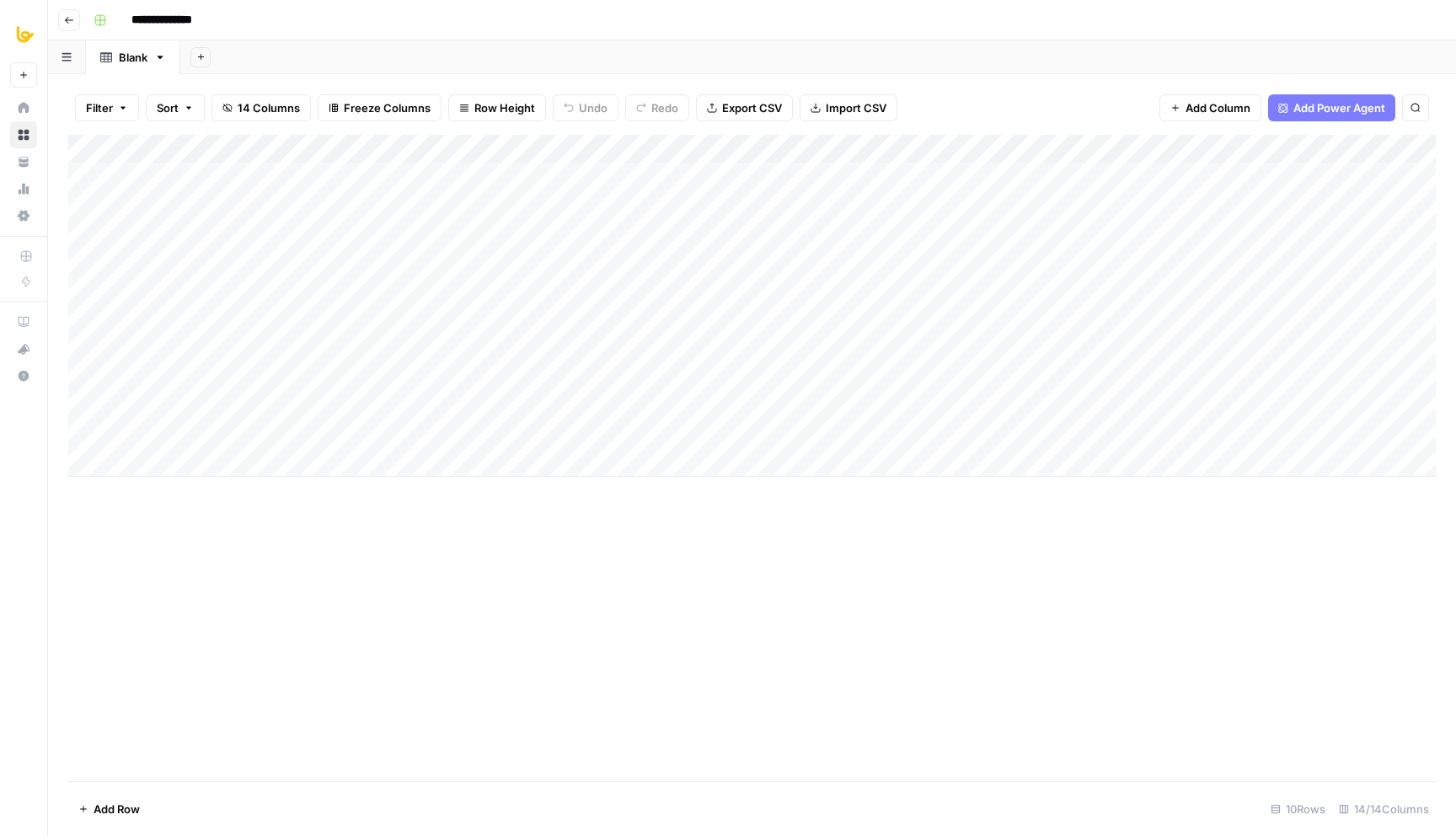
click at [632, 176] on div "Add Column" at bounding box center [752, 306] width 1368 height 342
click at [631, 556] on div "Add Column" at bounding box center [752, 458] width 1368 height 647
click at [819, 181] on div "Add Column" at bounding box center [752, 306] width 1368 height 342
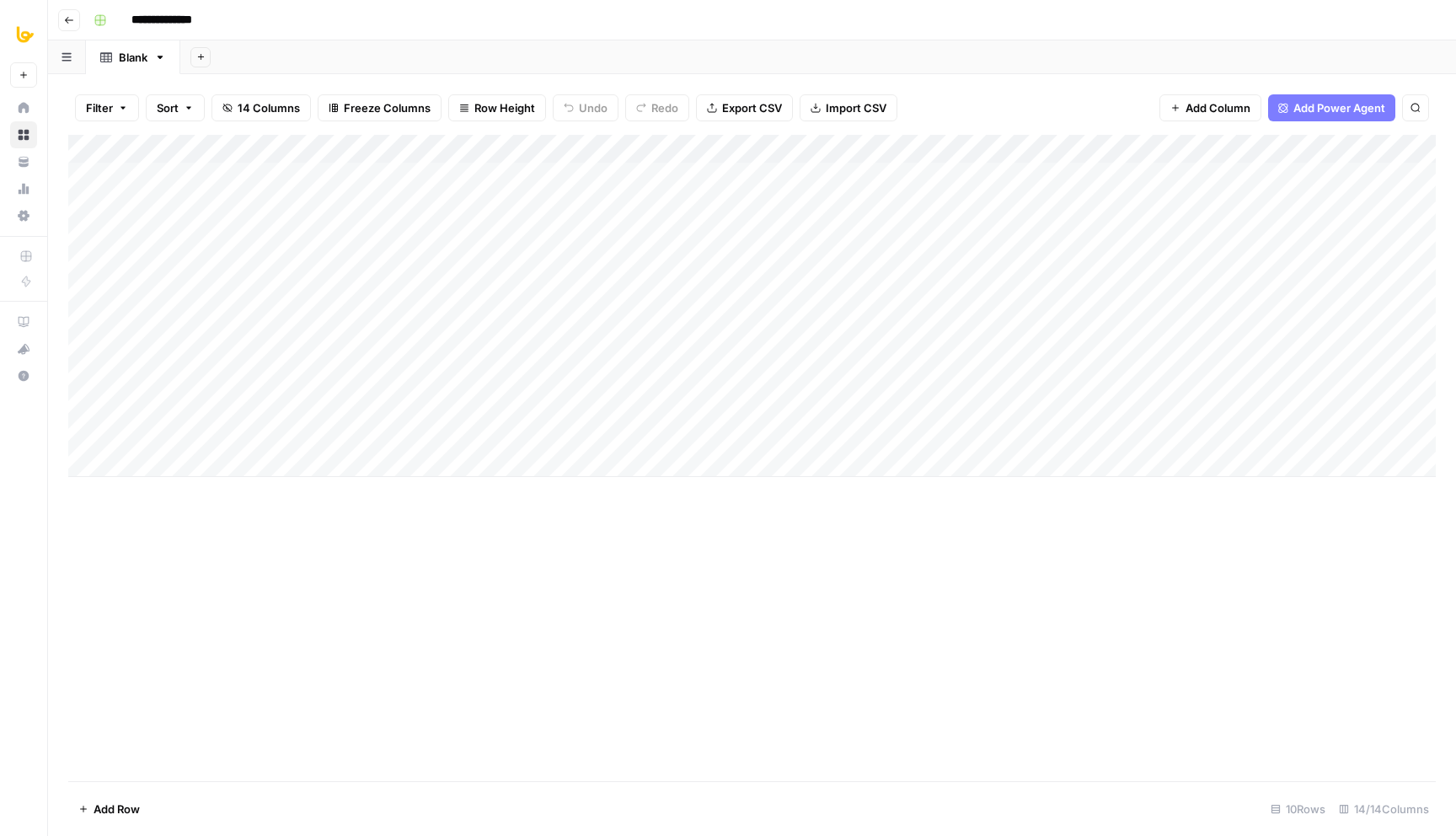
click at [816, 570] on div "Add Column" at bounding box center [752, 458] width 1368 height 647
click at [941, 181] on div "Add Column" at bounding box center [752, 306] width 1368 height 342
click at [1072, 538] on div "Add Column" at bounding box center [752, 458] width 1368 height 647
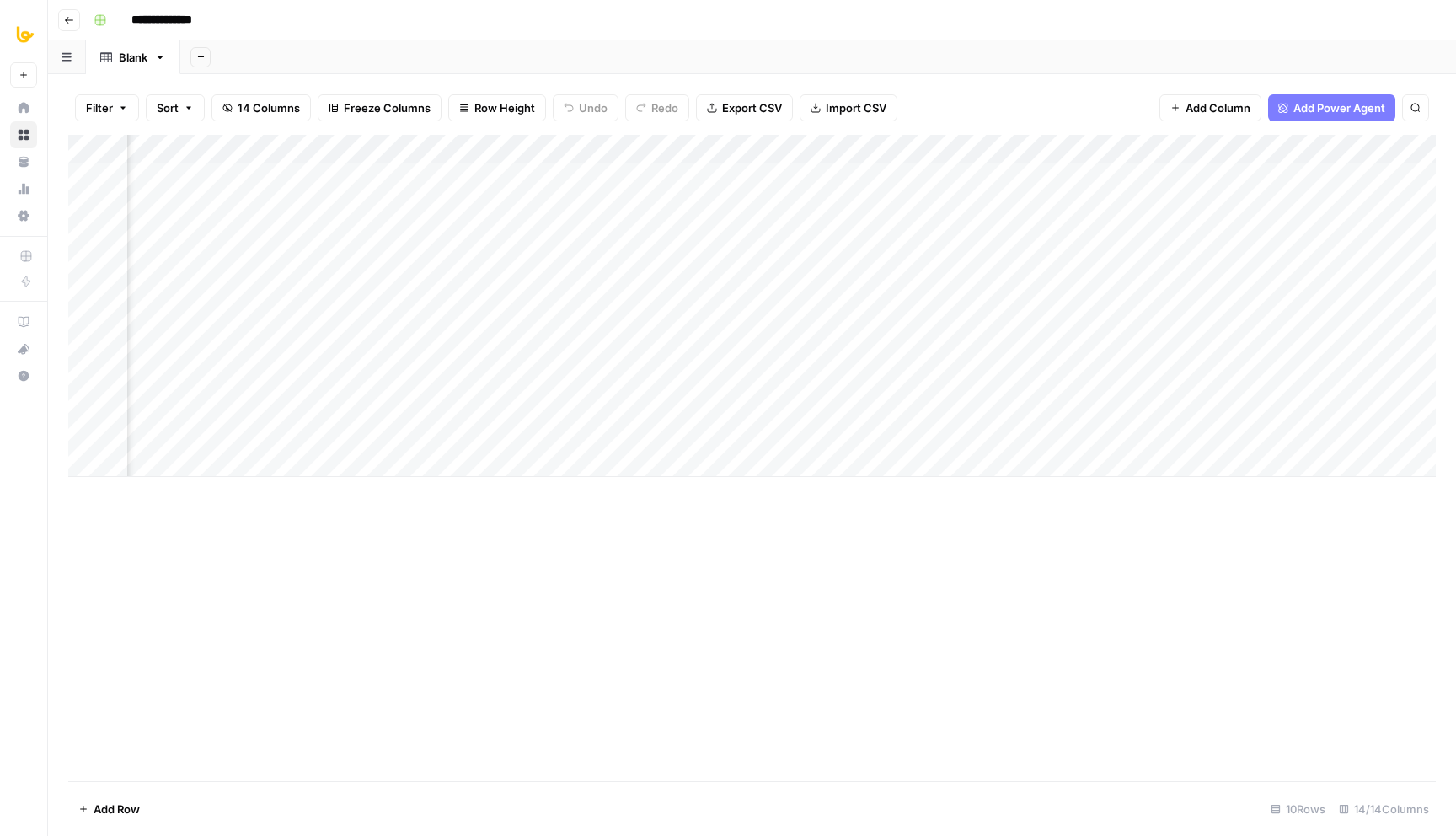
click at [800, 168] on div "Add Column" at bounding box center [752, 306] width 1368 height 342
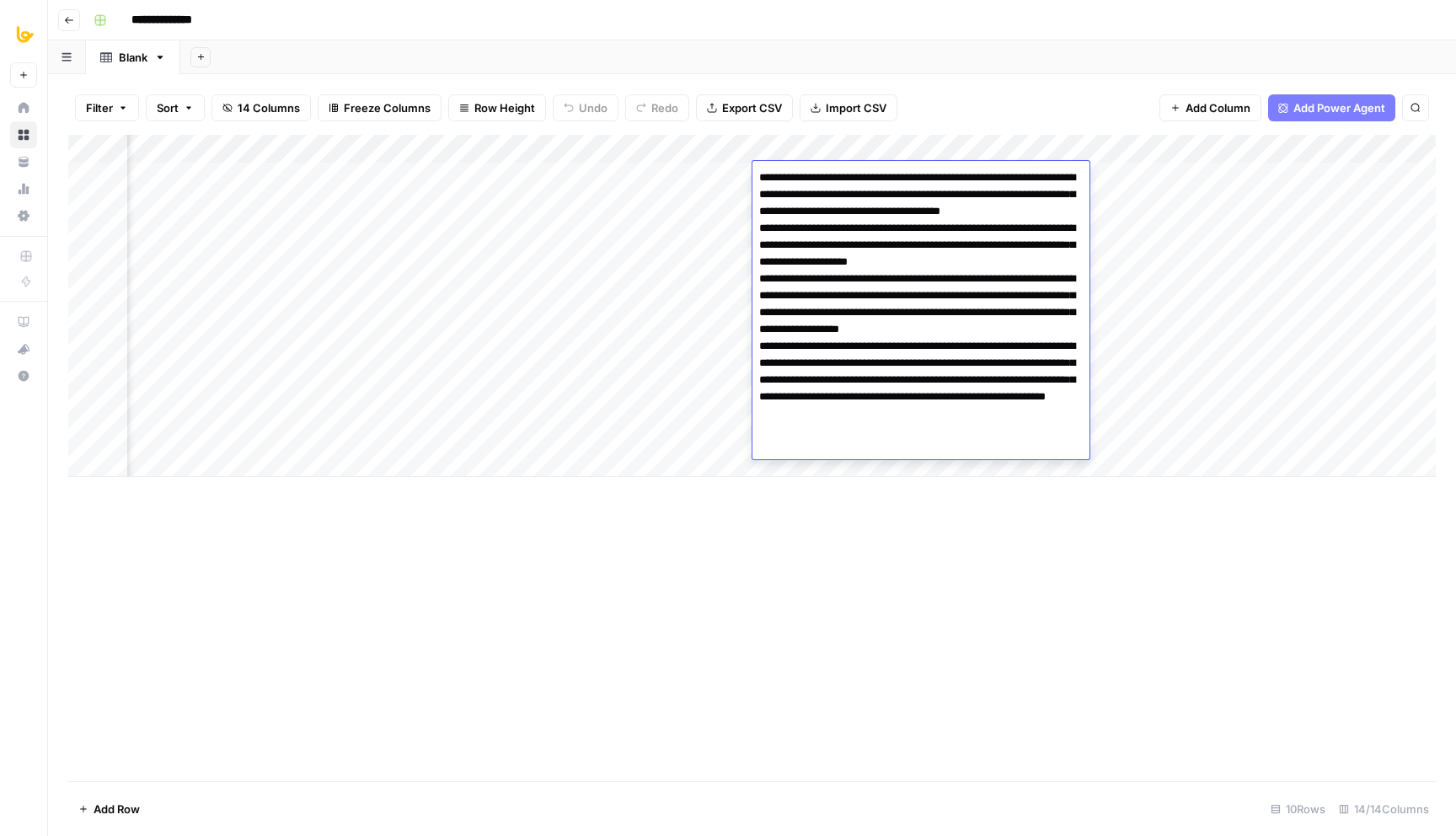
click at [733, 172] on div "Add Column" at bounding box center [752, 306] width 1368 height 342
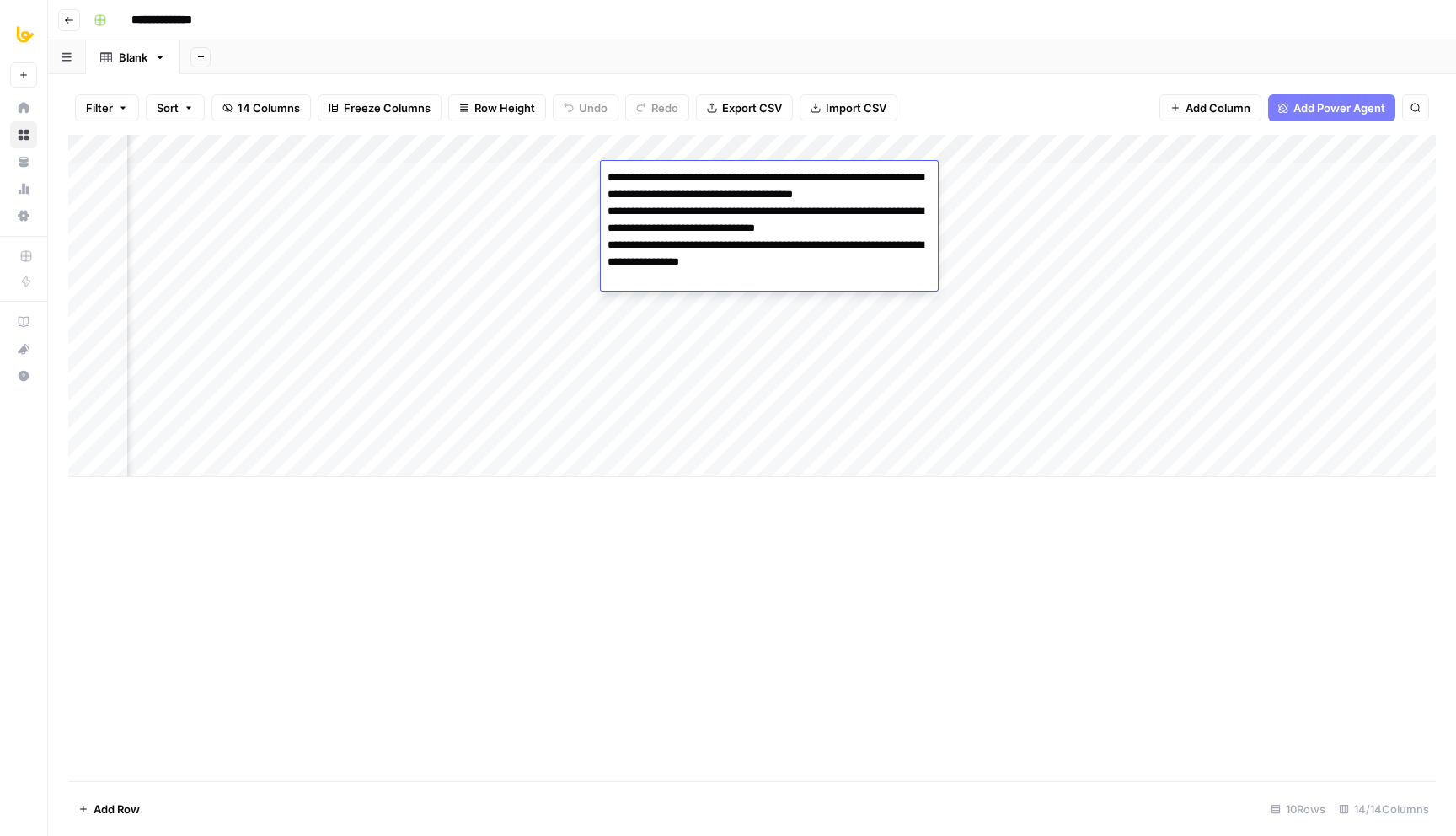
click at [984, 110] on div "Filter Sort 14 Columns Freeze Columns Row Height Undo Redo Export CSV Import CS…" at bounding box center [752, 108] width 1368 height 54
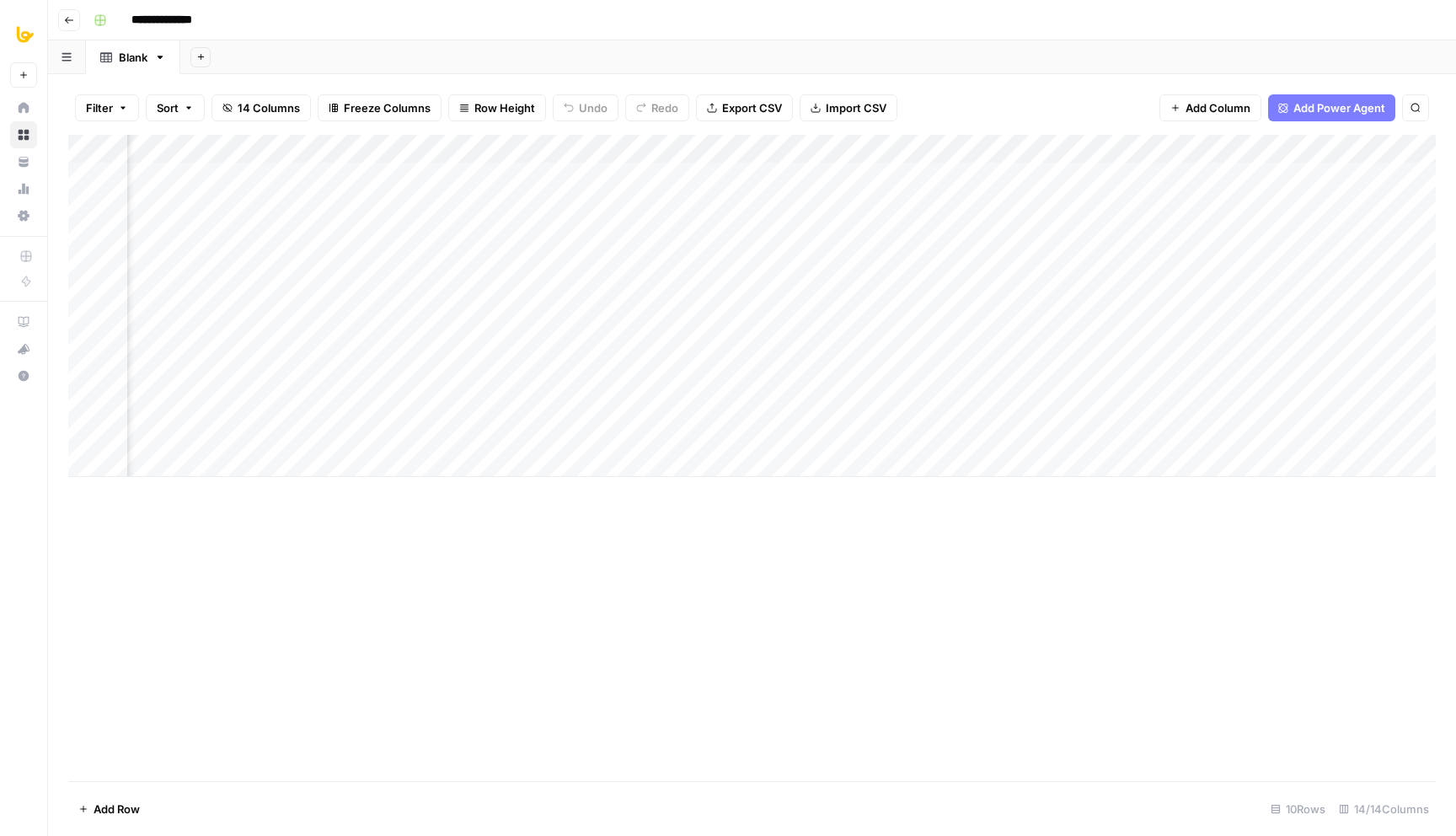
click at [822, 183] on div "Add Column" at bounding box center [752, 306] width 1368 height 342
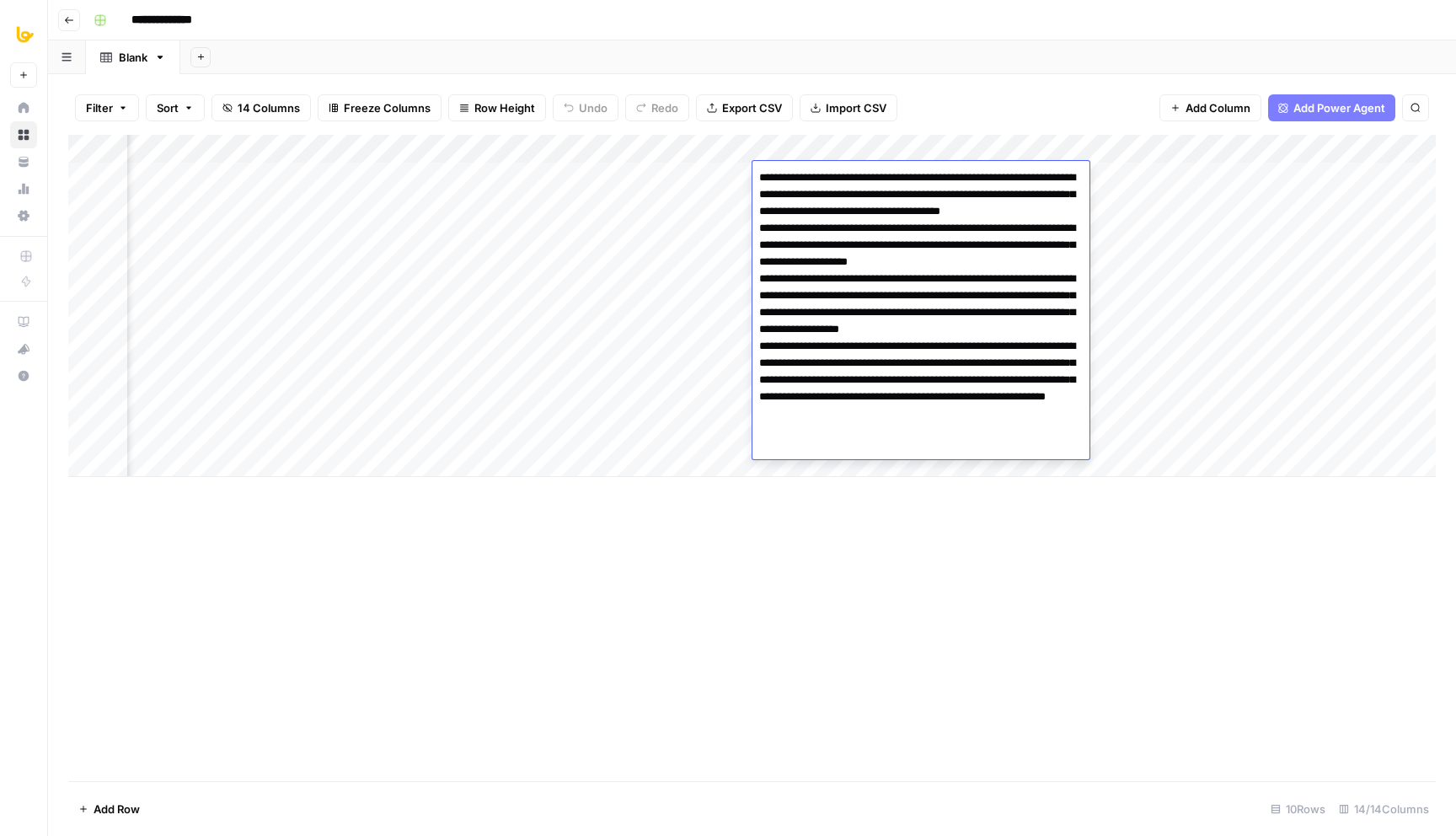
click at [684, 179] on div "Add Column" at bounding box center [752, 306] width 1368 height 342
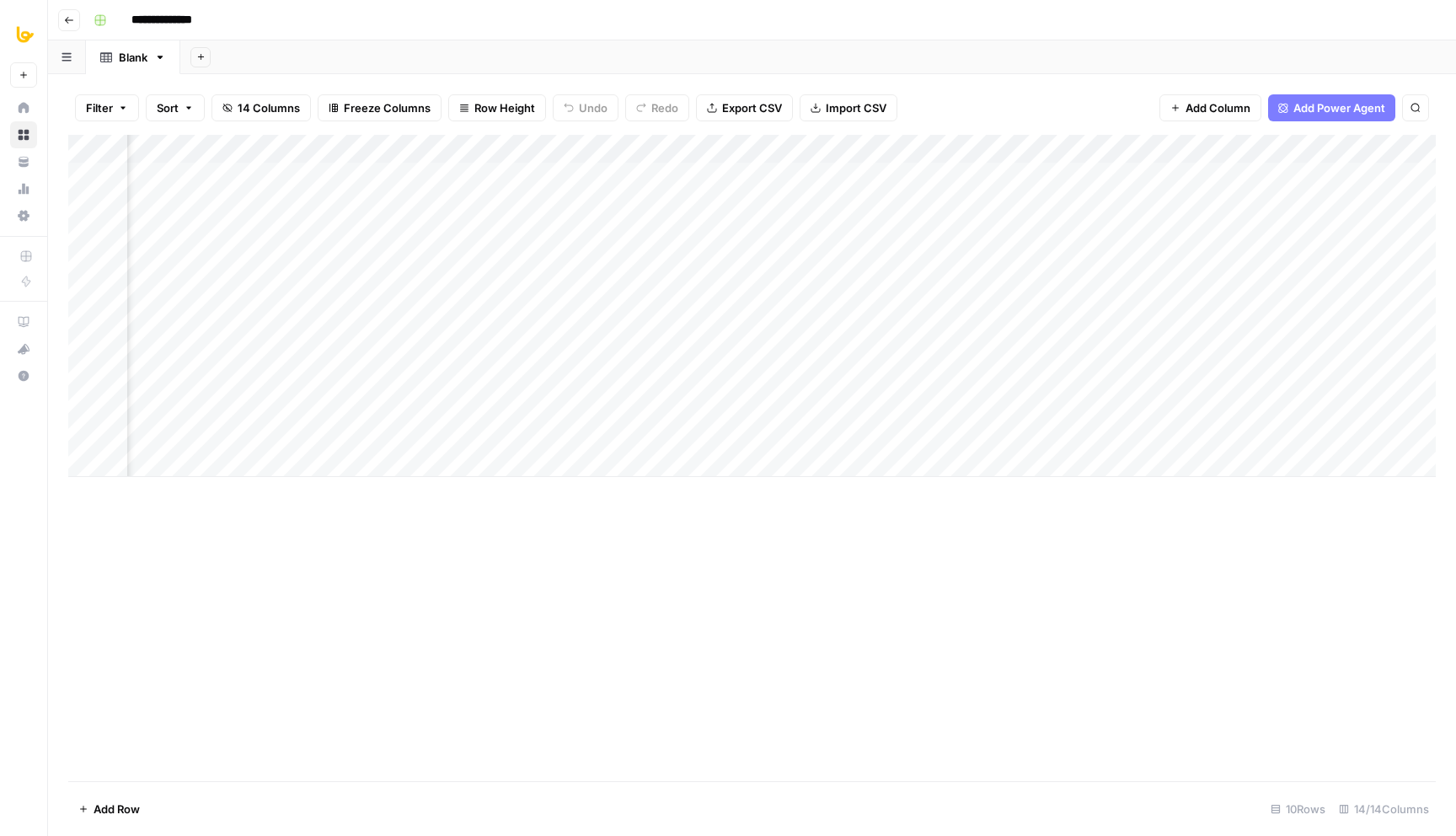
click at [684, 179] on div "Add Column" at bounding box center [752, 306] width 1368 height 342
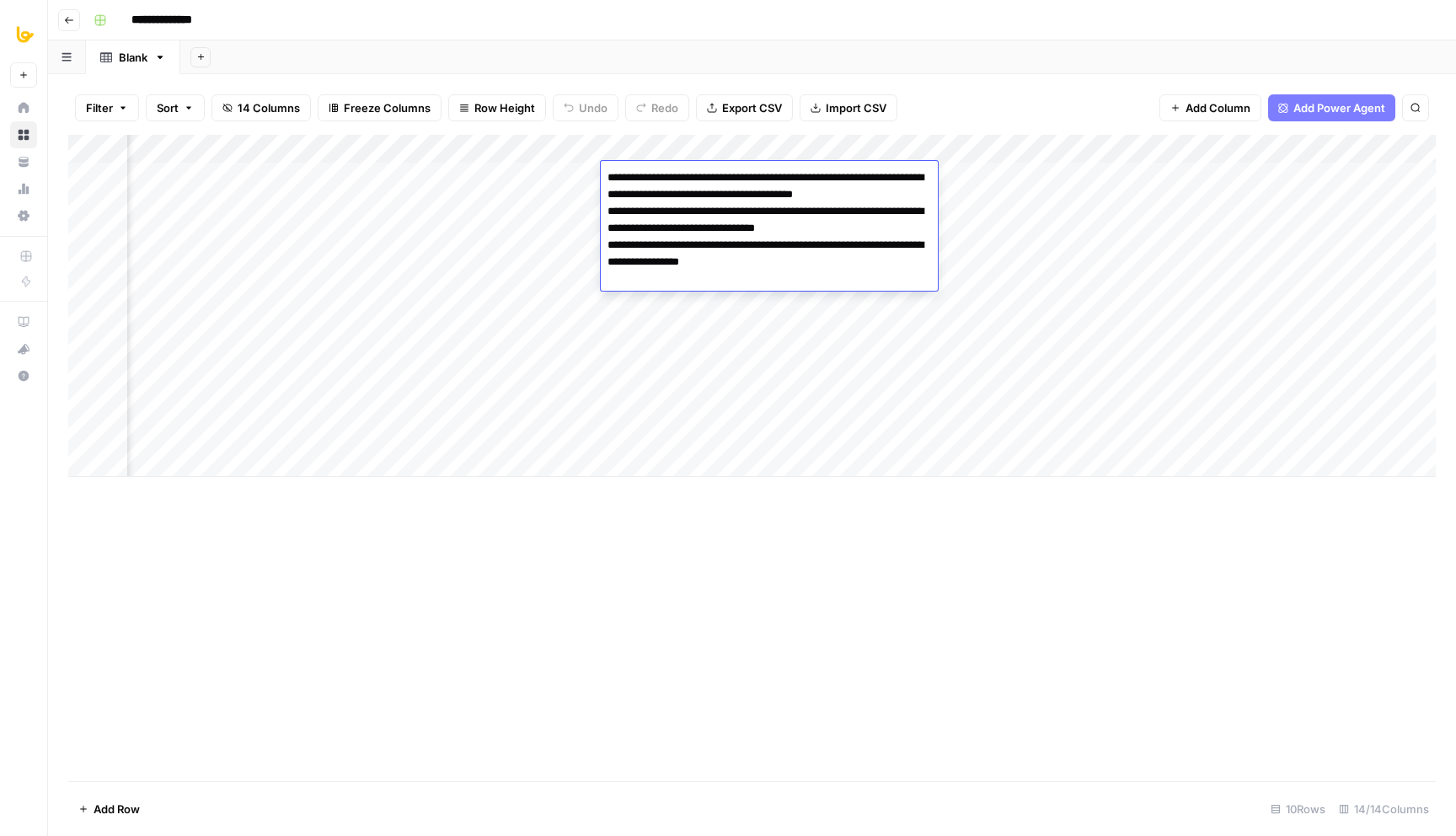
click at [697, 618] on div "Add Column" at bounding box center [752, 458] width 1368 height 647
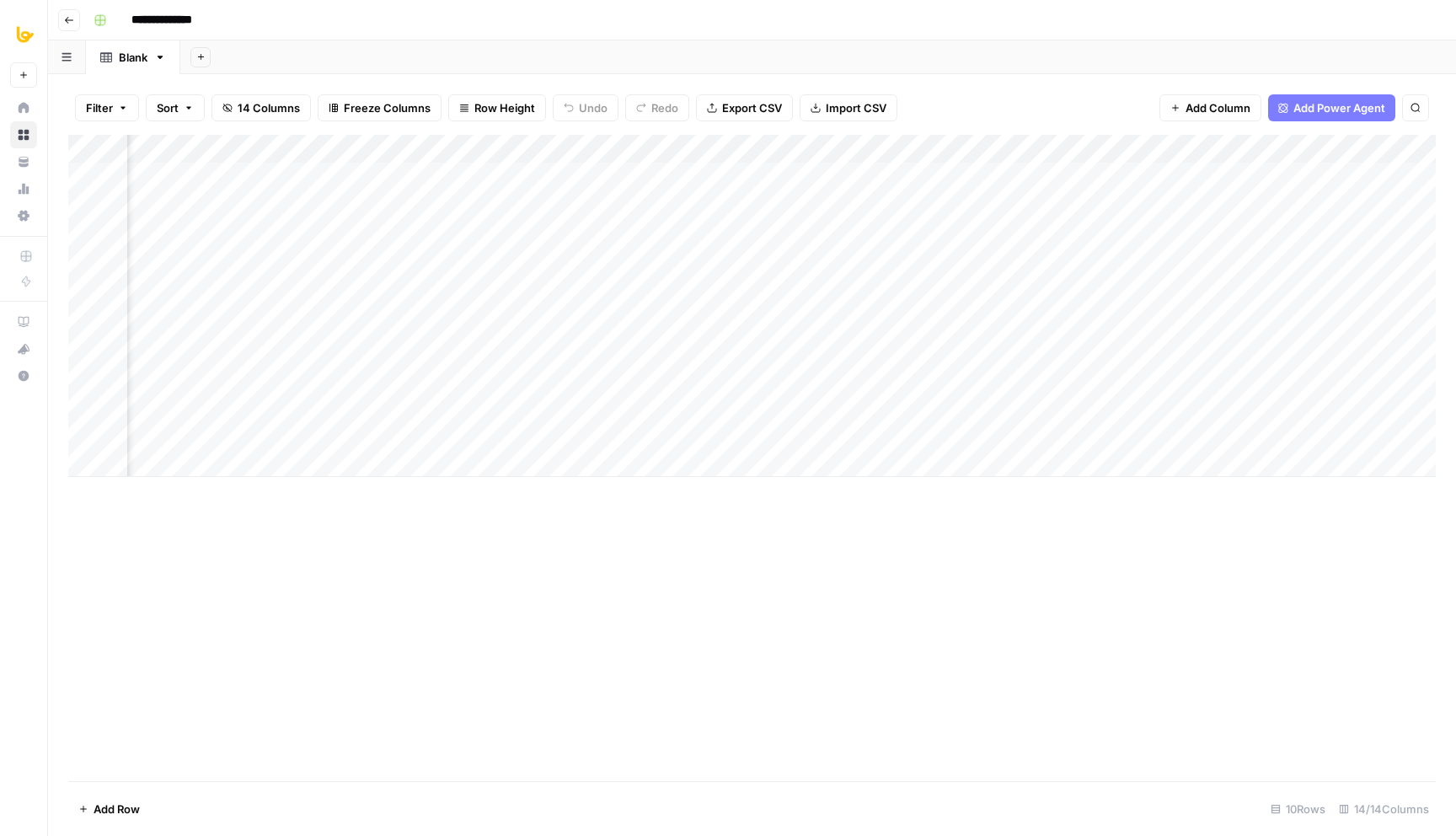
click at [788, 175] on div "Add Column" at bounding box center [752, 306] width 1368 height 342
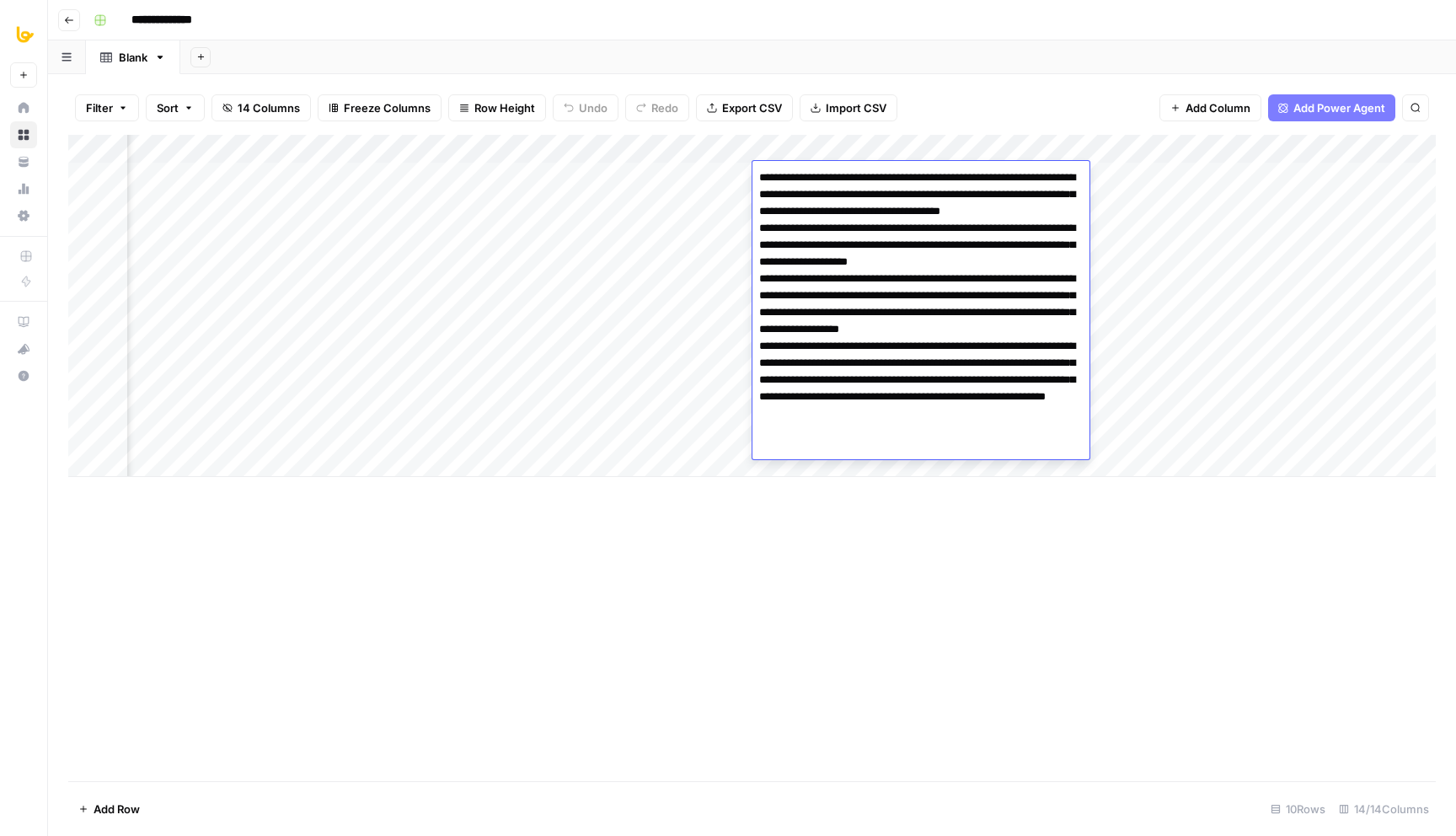
click at [1006, 95] on div "Filter Sort 14 Columns Freeze Columns Row Height Undo Redo Export CSV Import CS…" at bounding box center [752, 108] width 1368 height 54
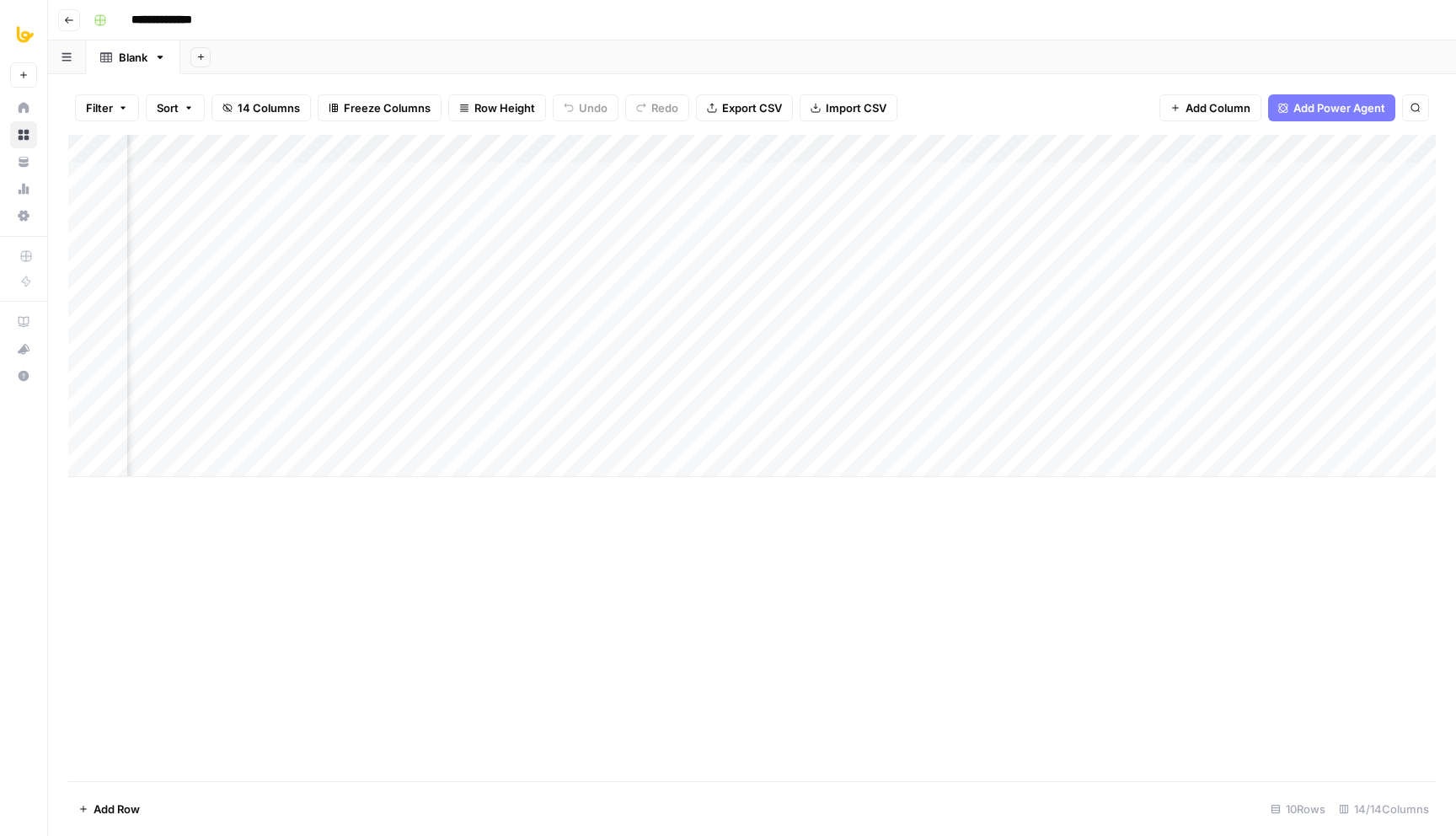
click at [970, 180] on div "Add Column" at bounding box center [752, 306] width 1368 height 342
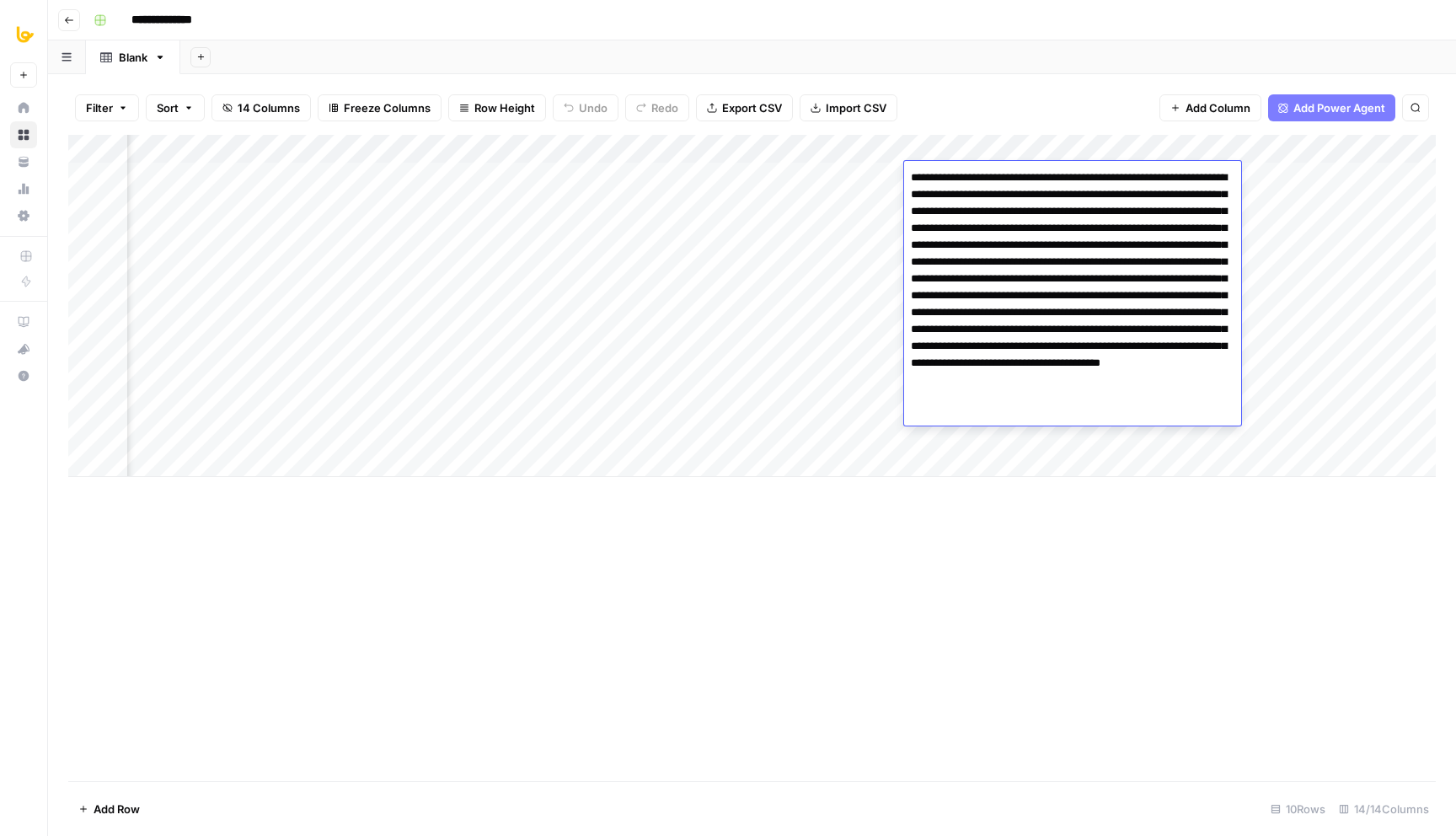
click at [1016, 117] on div "Filter Sort 14 Columns Freeze Columns Row Height Undo Redo Export CSV Import CS…" at bounding box center [752, 108] width 1368 height 54
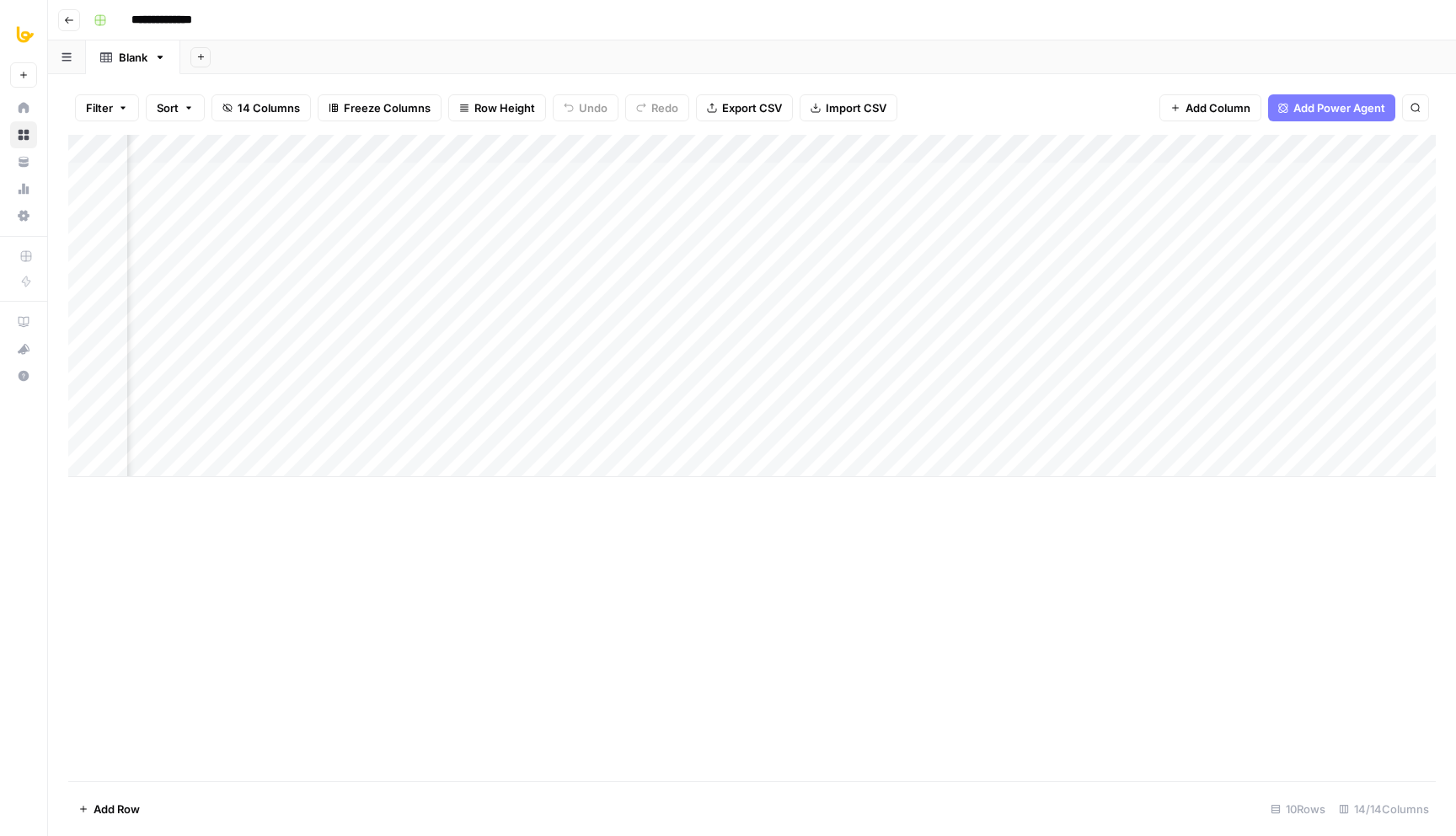
click at [693, 180] on div "Add Column" at bounding box center [752, 306] width 1368 height 342
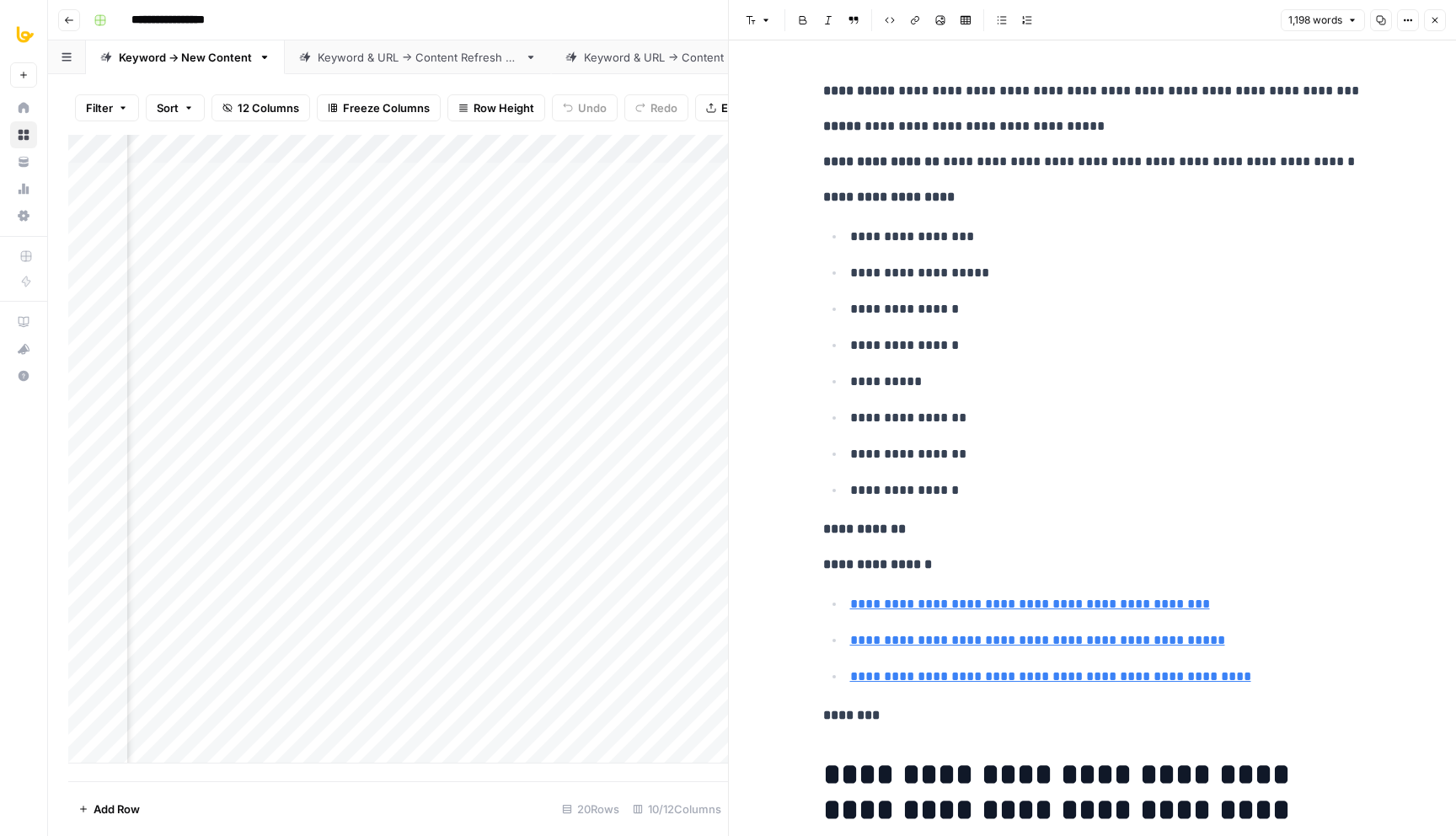
scroll to position [157, 0]
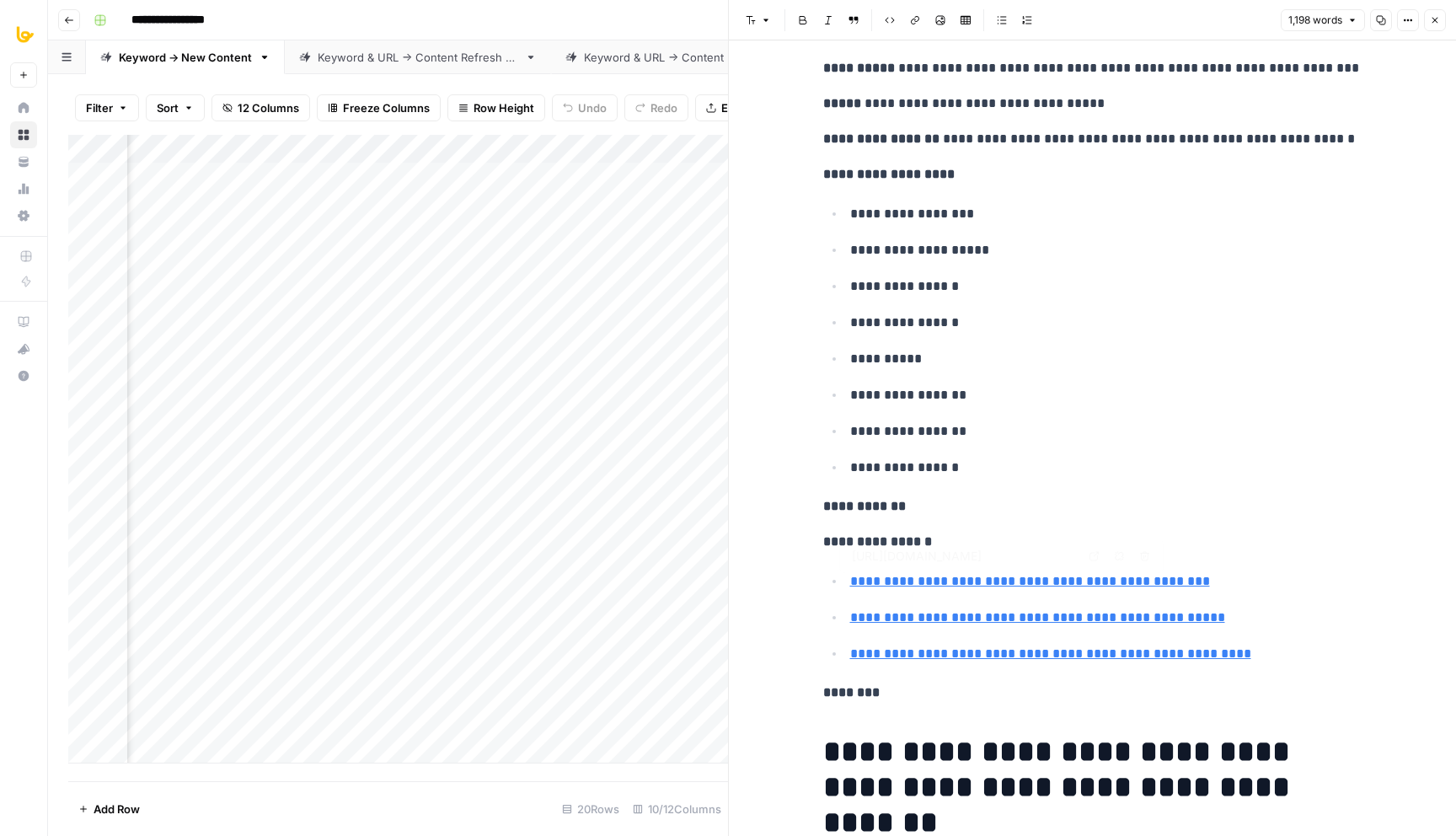
click at [946, 580] on link "**********" at bounding box center [1030, 581] width 360 height 13
type input "https://arootah.com/coaching/executive-coaching/individual/"
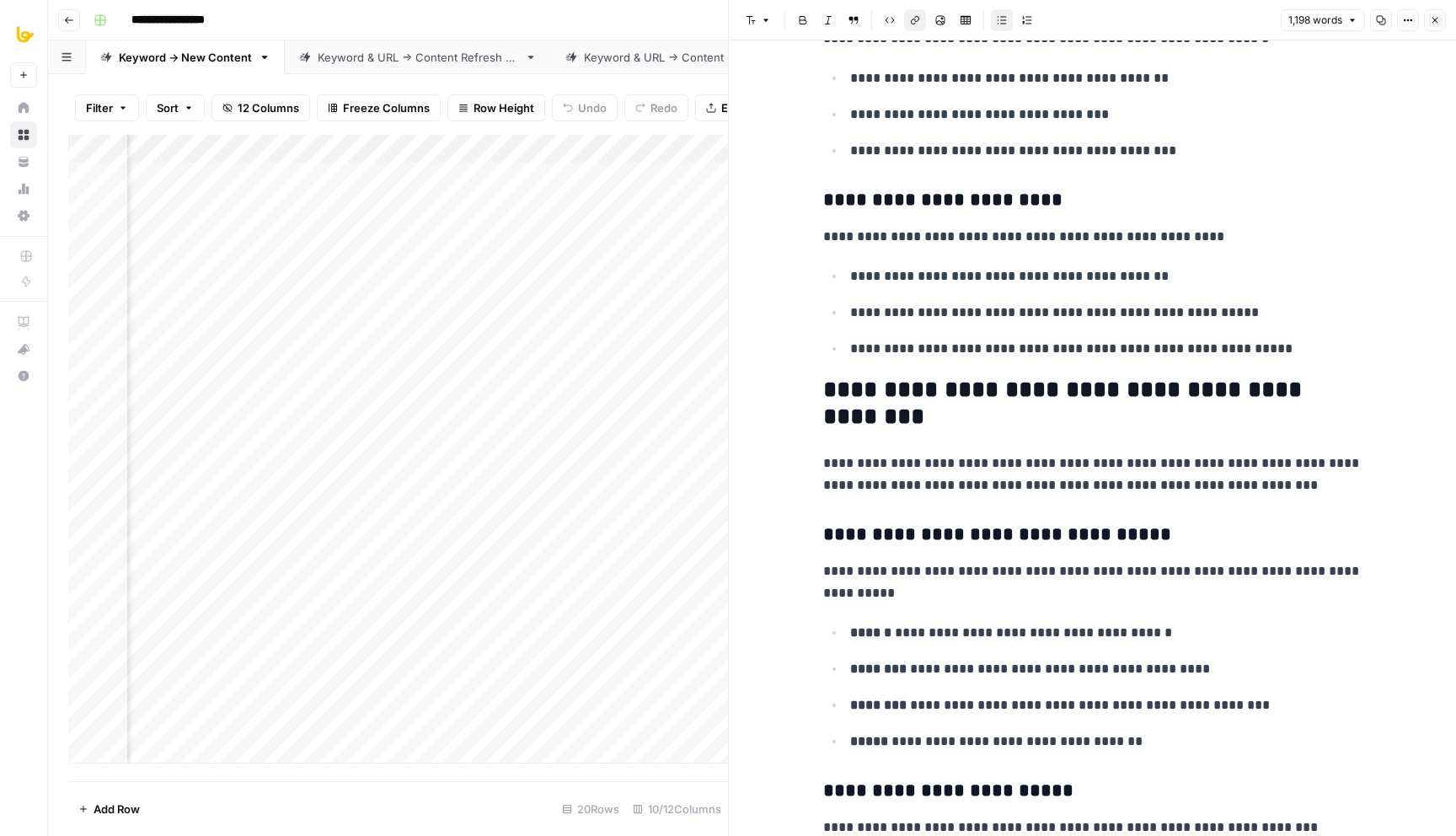
scroll to position [2718, 0]
